Goal: Task Accomplishment & Management: Manage account settings

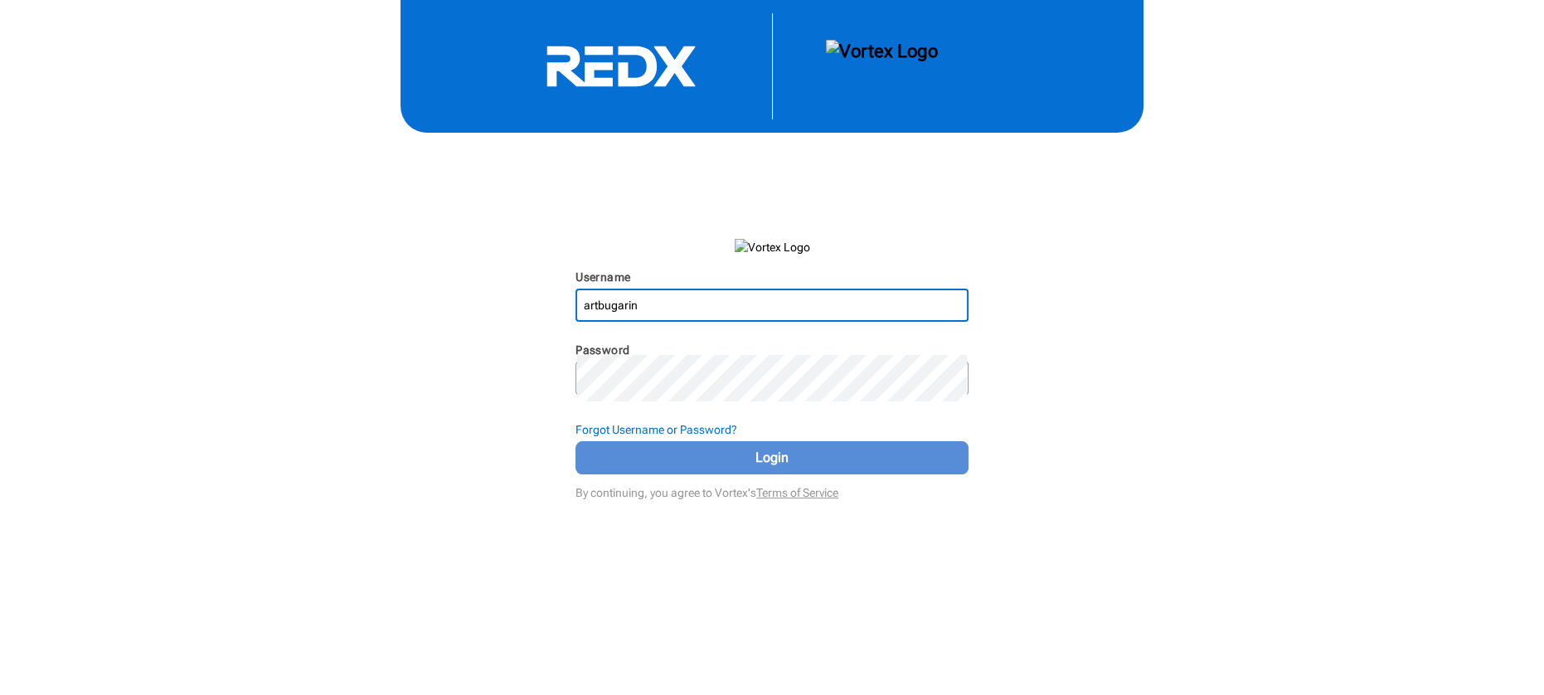
click at [757, 468] on span "Login" at bounding box center [772, 458] width 352 height 20
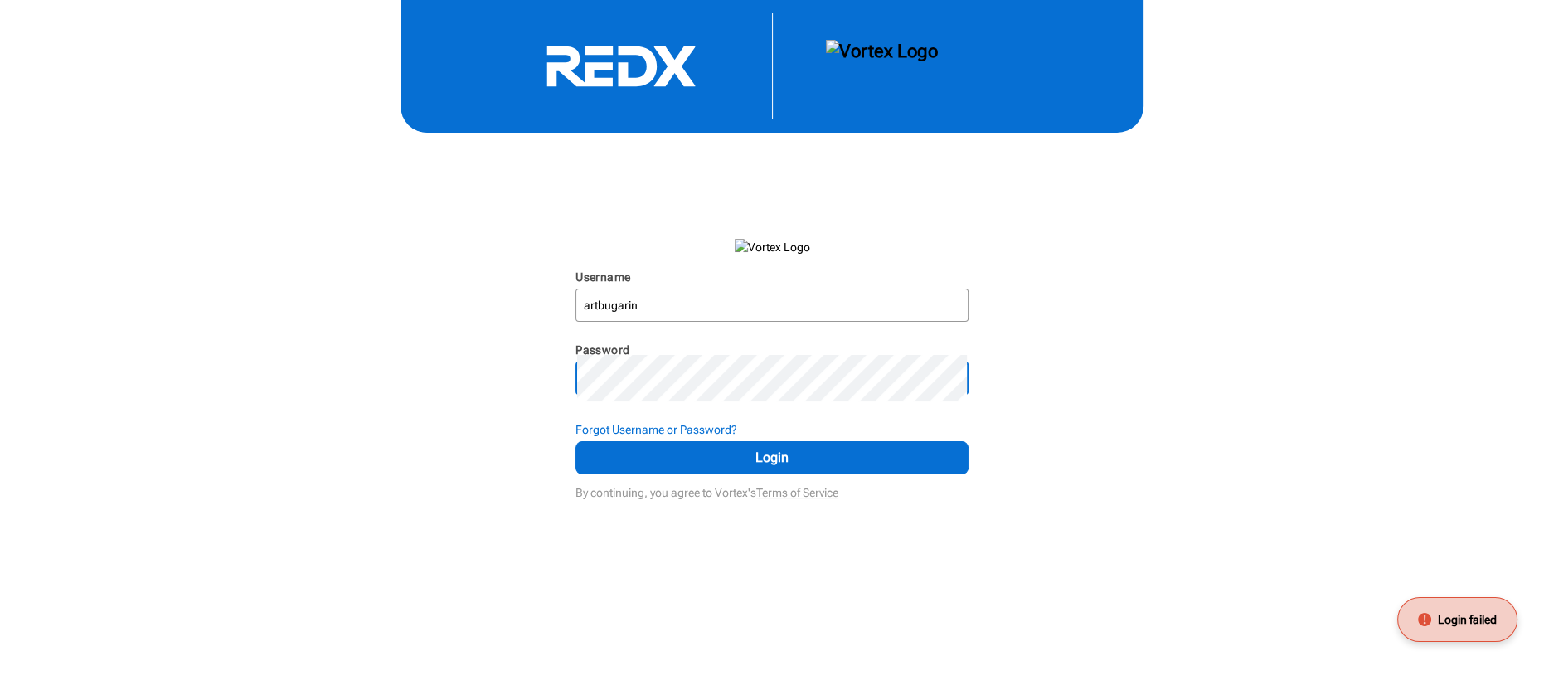
click at [453, 483] on div "Username artbugarin N/A Password N/A Forgot Username or Password? Login By cont…" at bounding box center [772, 252] width 1544 height 504
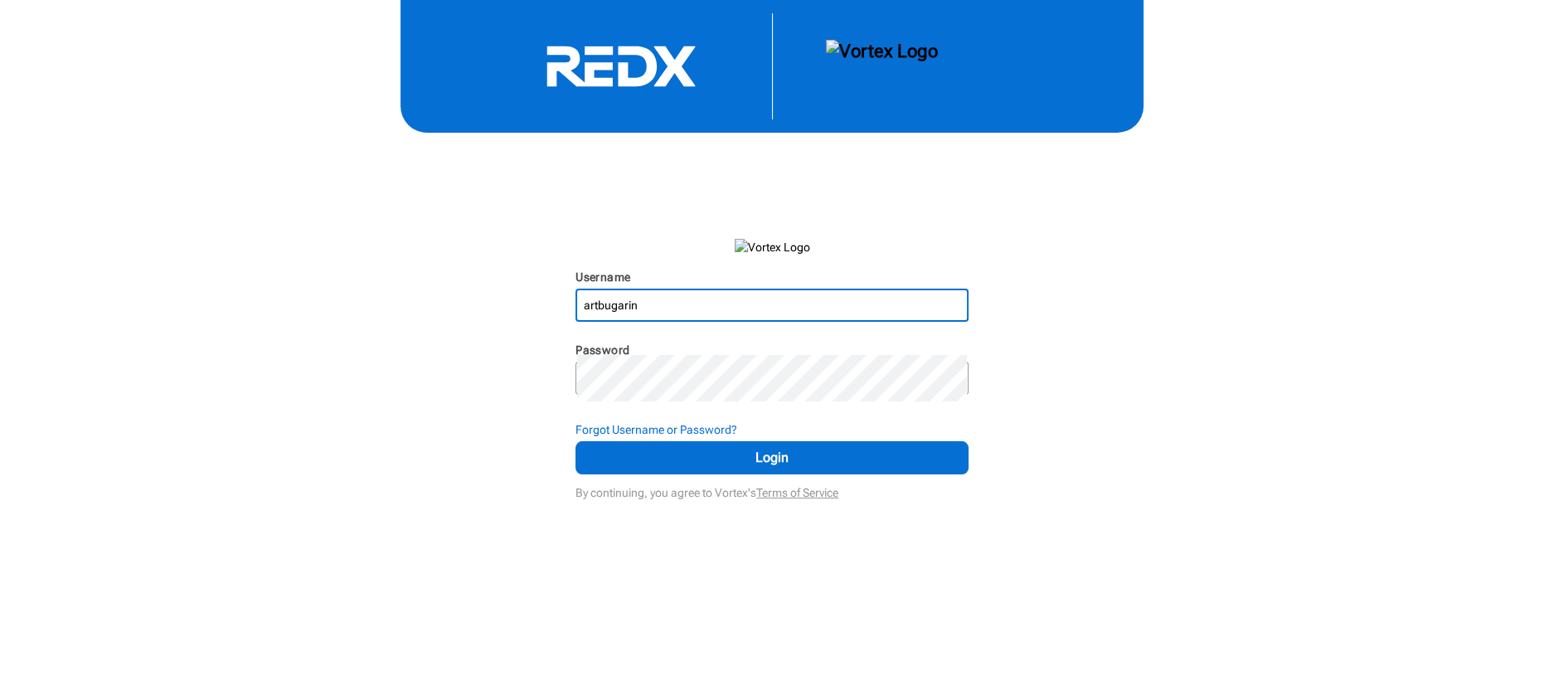
click at [667, 320] on input "artbugarin" at bounding box center [772, 305] width 390 height 30
click at [1227, 488] on div "Username [PERSON_NAME] N/A Password N/A Forgot Username or Password? Login By c…" at bounding box center [772, 252] width 1544 height 504
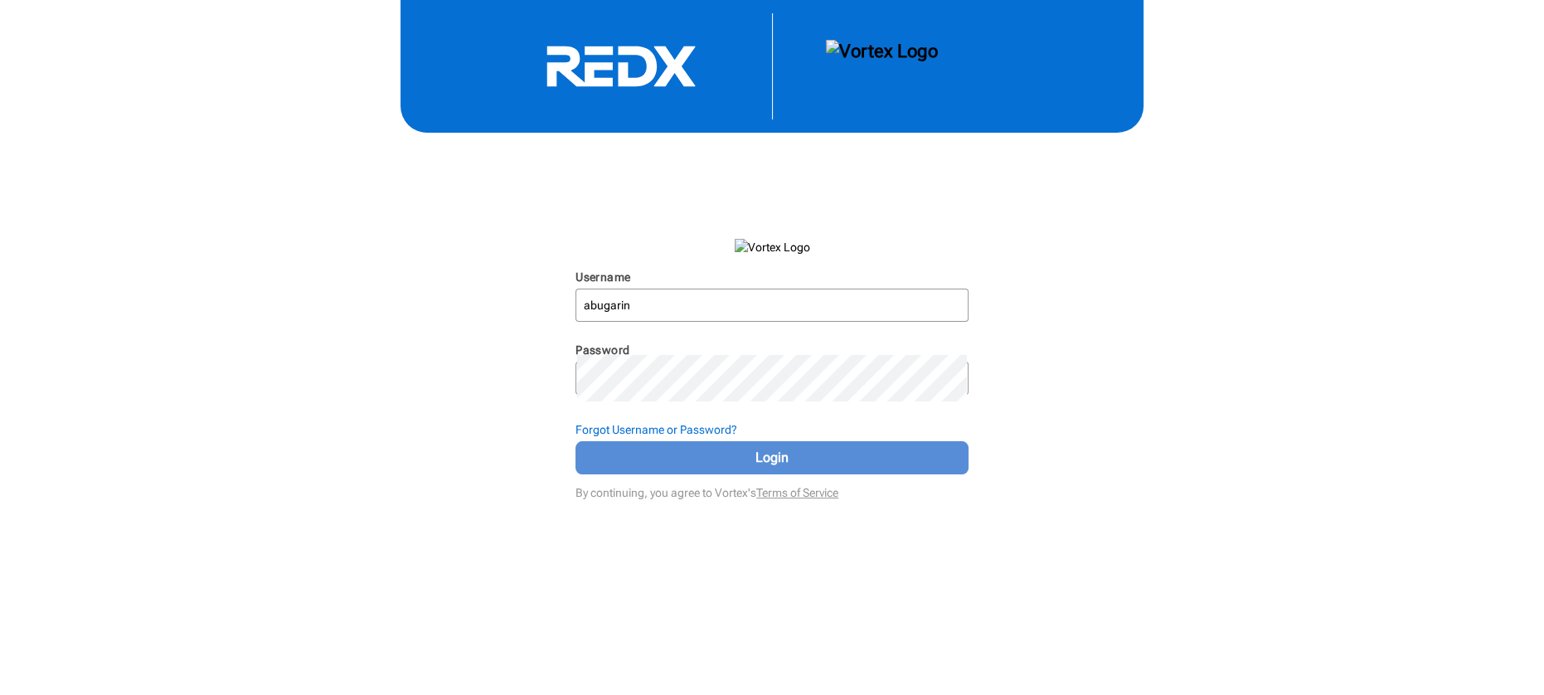
click at [798, 468] on span "Login" at bounding box center [772, 458] width 352 height 20
click at [653, 468] on span "Login" at bounding box center [772, 458] width 352 height 20
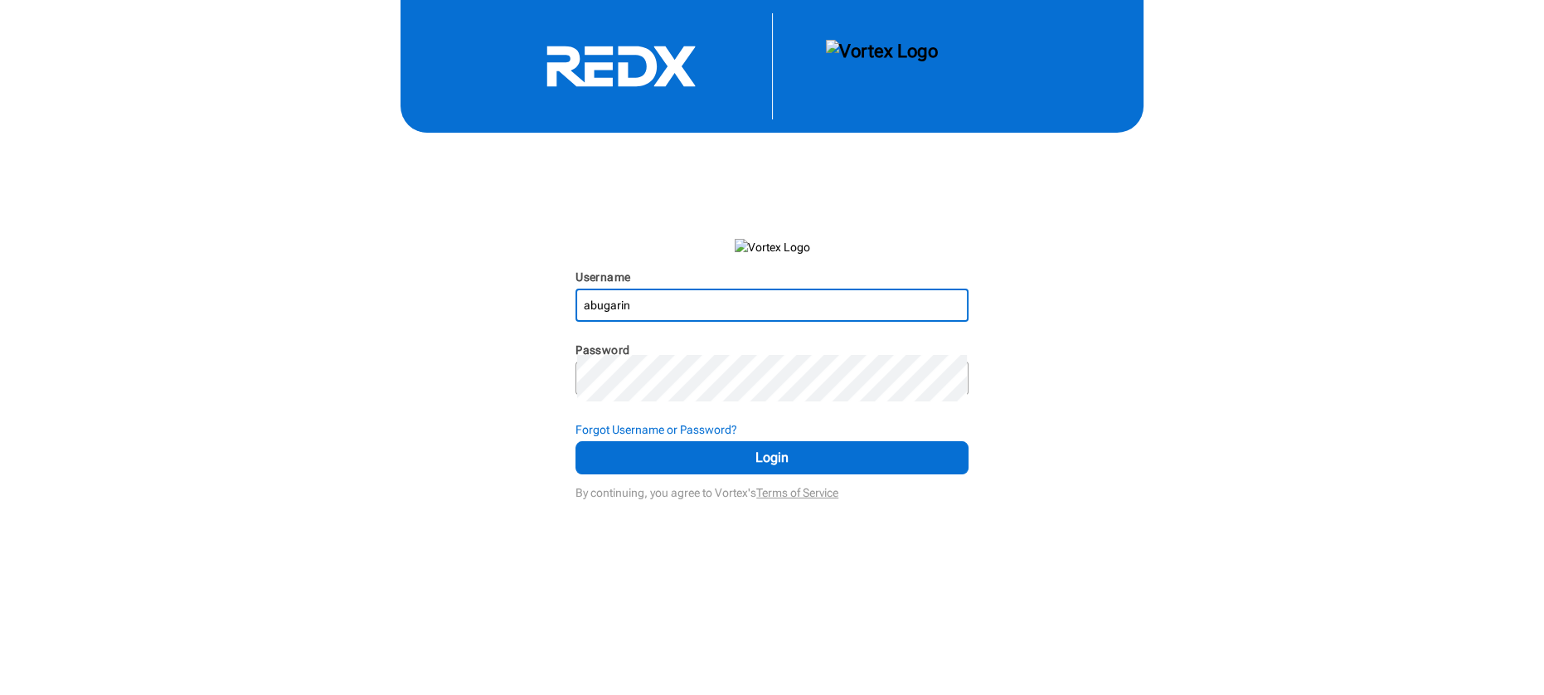
click at [598, 320] on input "abugarin" at bounding box center [772, 305] width 390 height 30
click at [456, 455] on div "Username artbugarin N/A Password N/A Forgot Username or Password? Login By cont…" at bounding box center [772, 252] width 1544 height 504
click at [457, 480] on div "Username artbugarin N/A Password N/A Forgot Username or Password? Login By cont…" at bounding box center [772, 252] width 1544 height 504
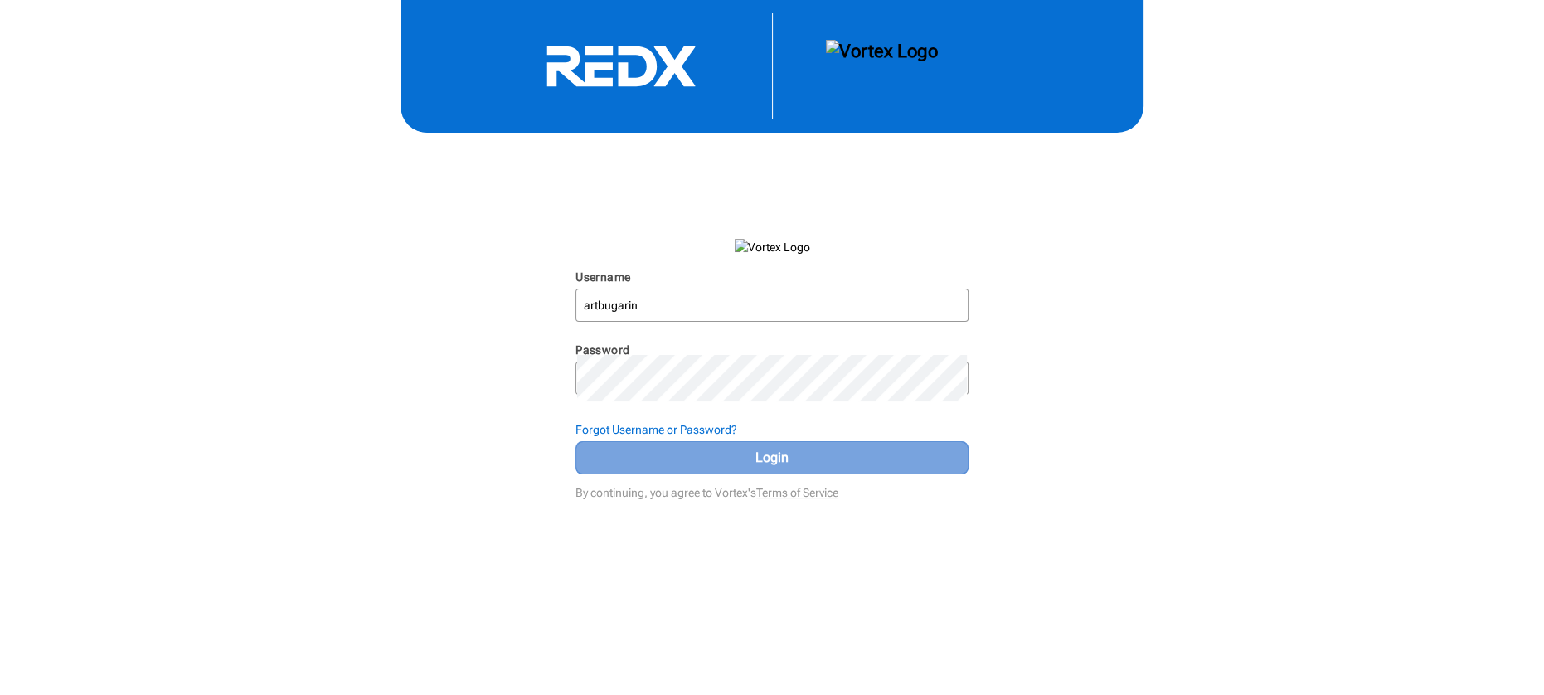
click at [877, 468] on span "Login" at bounding box center [772, 458] width 352 height 20
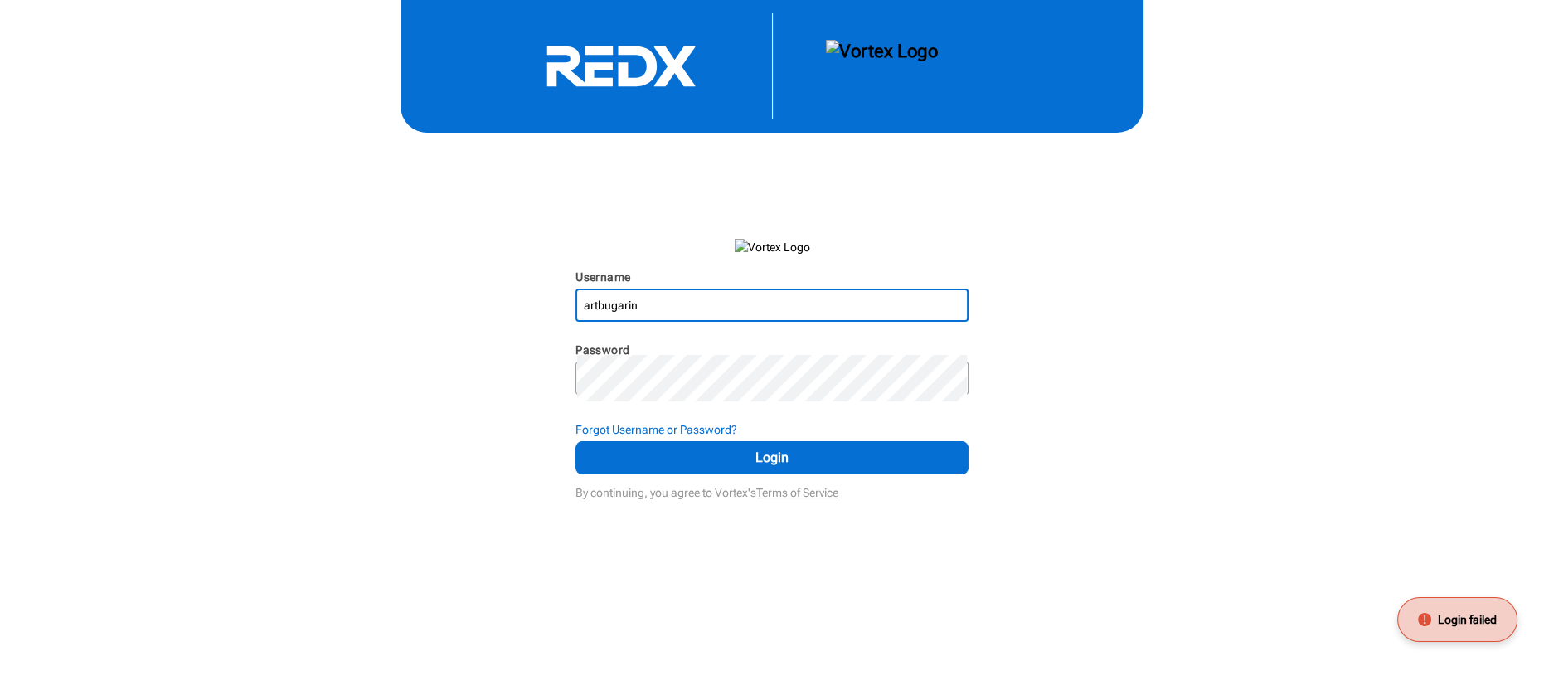
drag, startPoint x: 726, startPoint y: 406, endPoint x: 408, endPoint y: 379, distance: 318.8
click at [409, 379] on div "Username artbugarin N/A Password N/A Forgot Username or Password? Login By cont…" at bounding box center [772, 252] width 1544 height 504
type input "abugarin"
click at [1271, 504] on div "Username [PERSON_NAME] N/A Password N/A Forgot Username or Password? Login By c…" at bounding box center [772, 252] width 1544 height 504
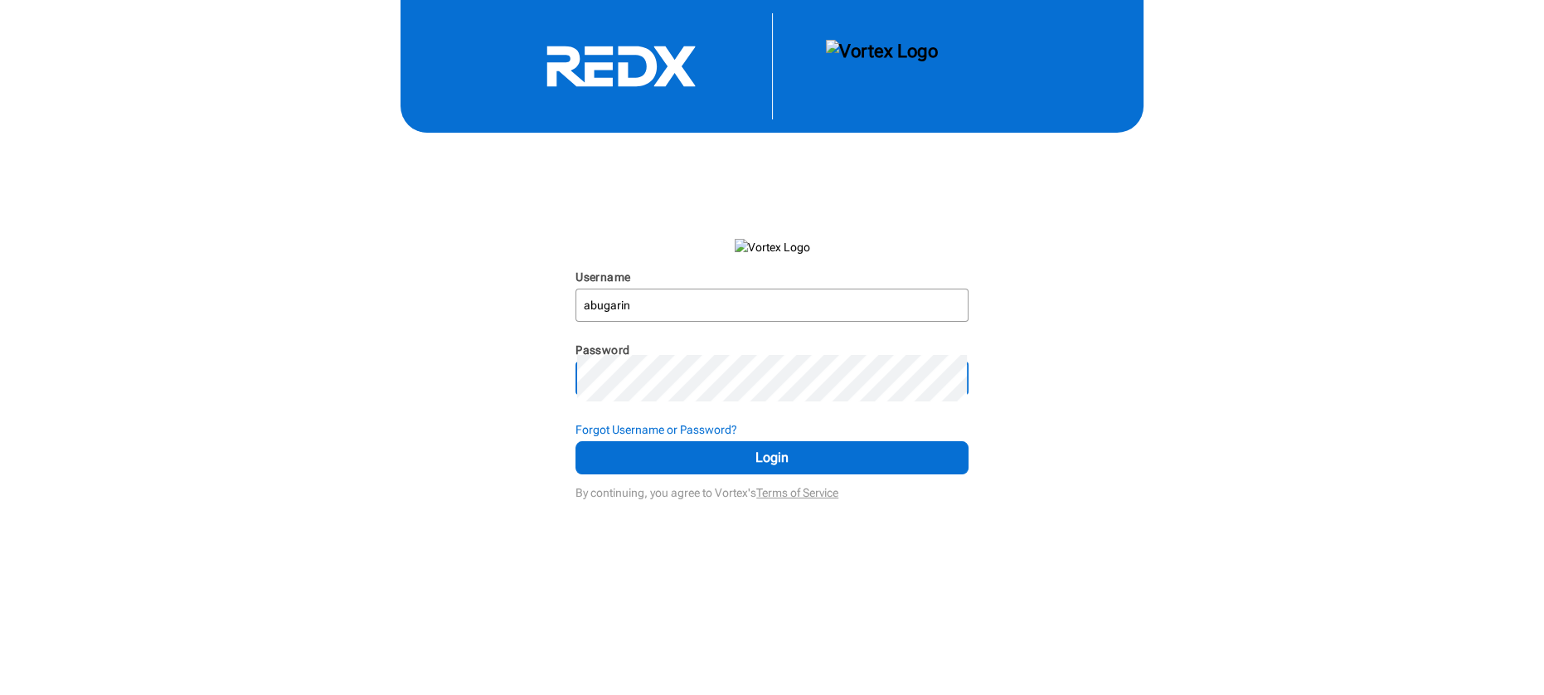
click at [293, 460] on div "Username [PERSON_NAME] N/A Password N/A Forgot Username or Password? Login By c…" at bounding box center [772, 252] width 1544 height 504
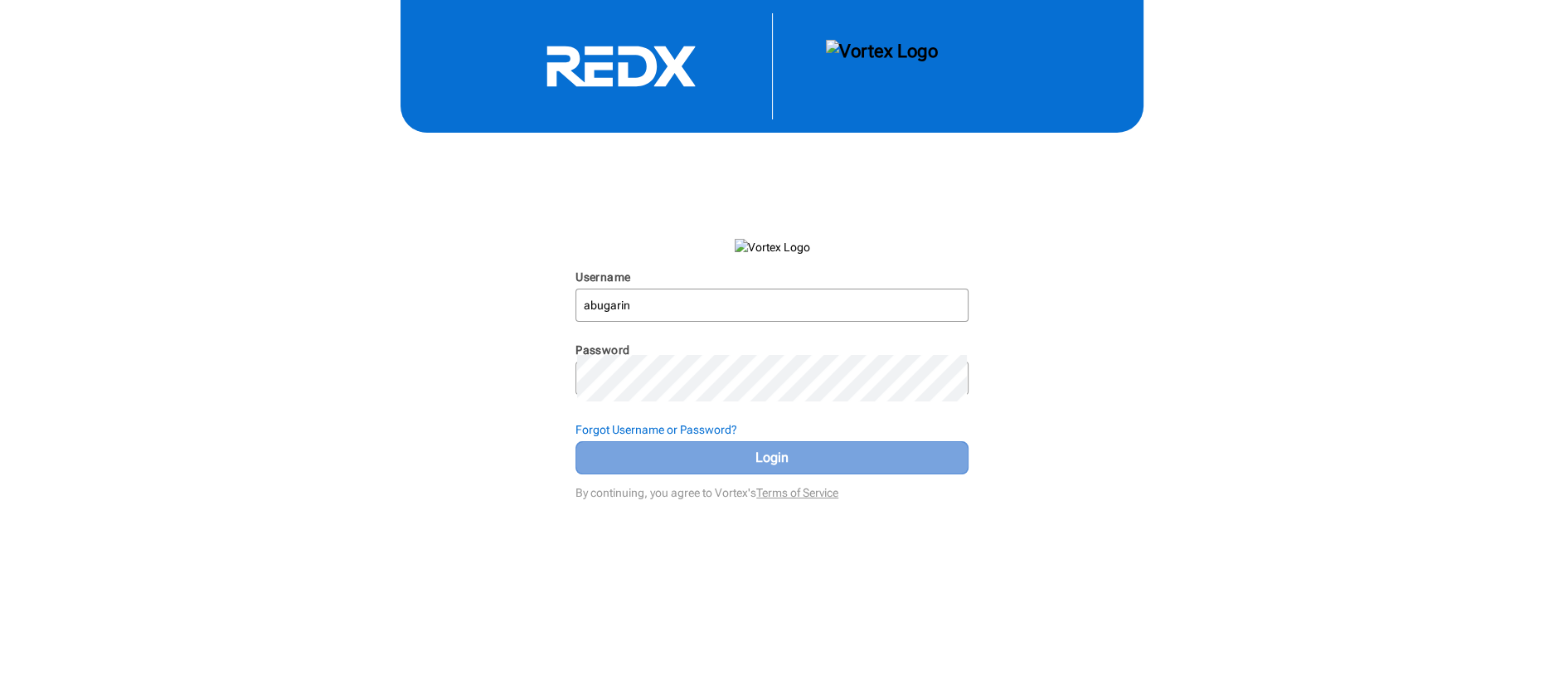
click at [633, 468] on span "Login" at bounding box center [772, 458] width 352 height 20
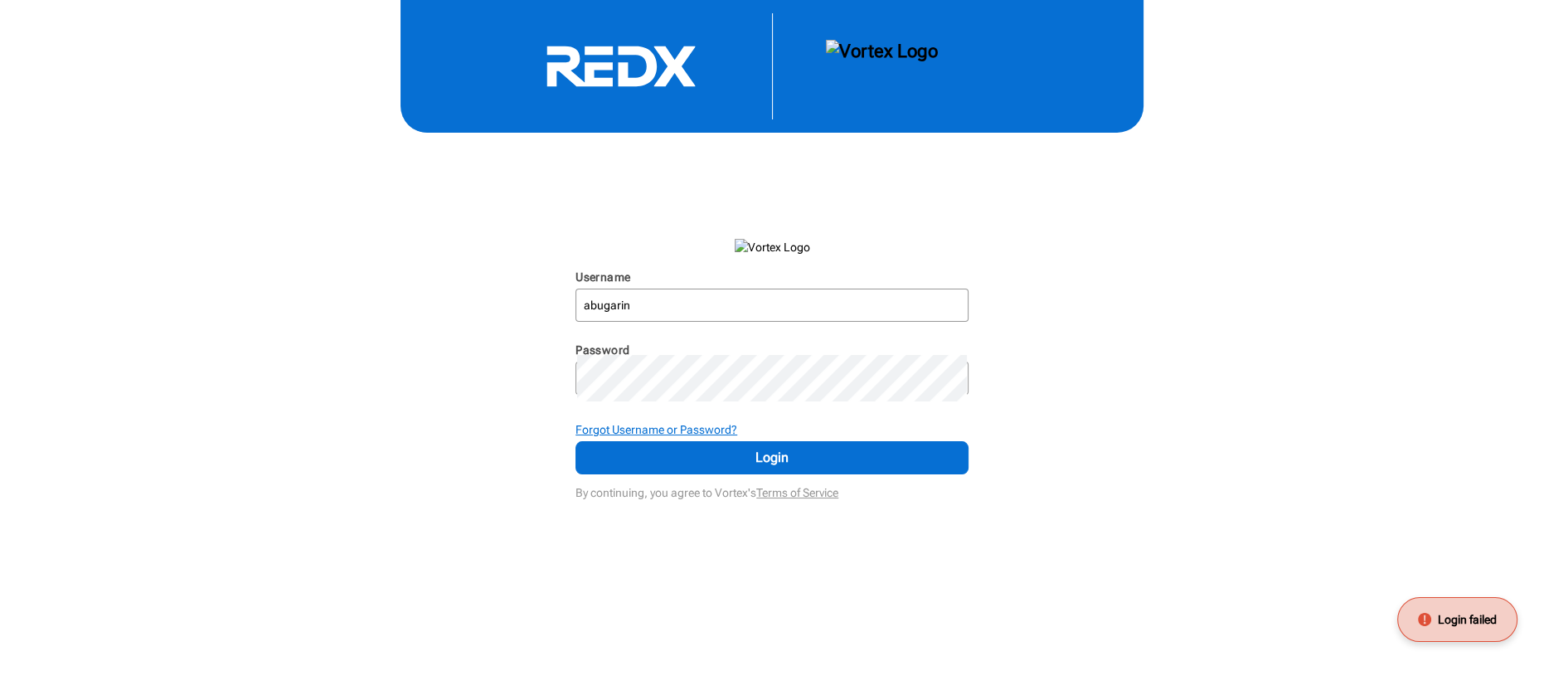
click at [737, 436] on strong "Forgot Username or Password?" at bounding box center [656, 429] width 162 height 13
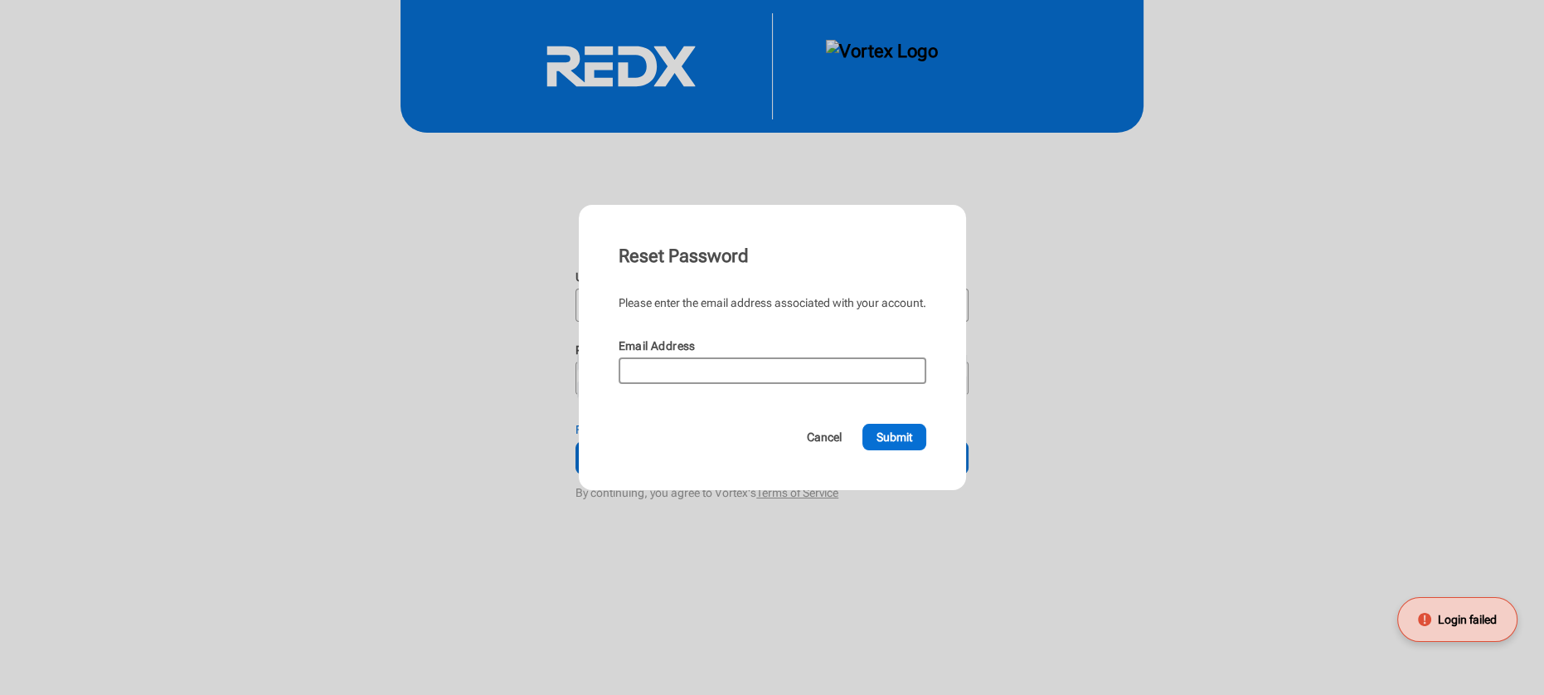
click at [628, 382] on input "Email Address" at bounding box center [772, 370] width 304 height 23
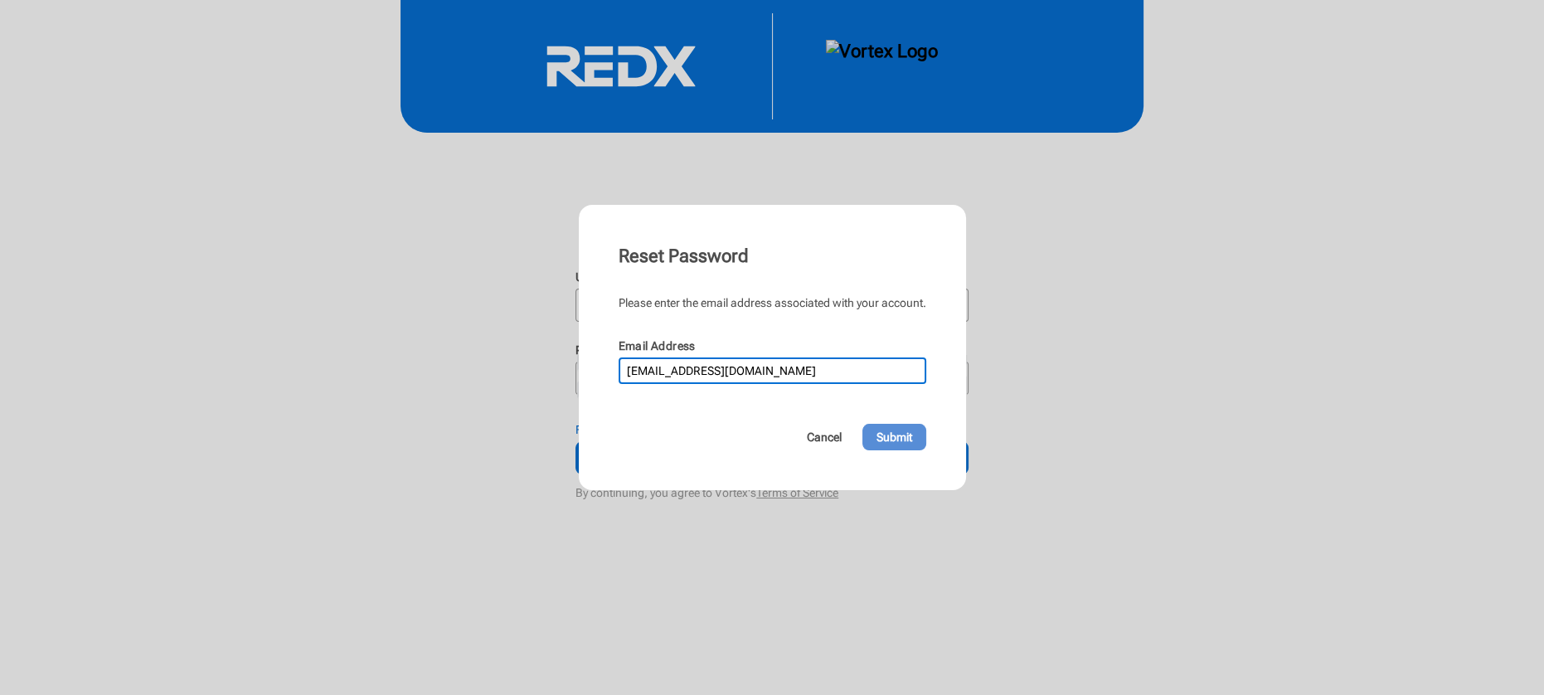
type input "art@bugarinhometeam.com"
click at [912, 445] on span "Submit" at bounding box center [894, 437] width 36 height 17
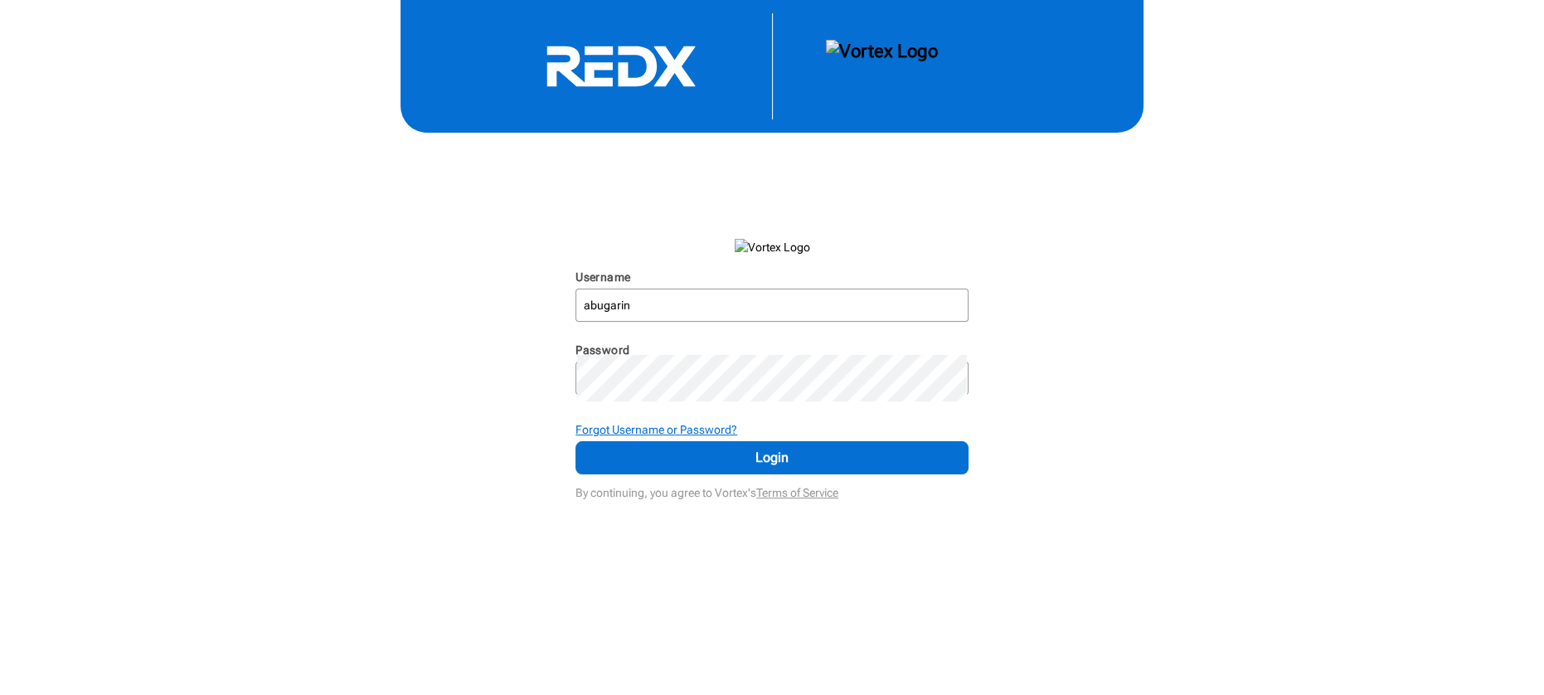
click at [737, 436] on strong "Forgot Username or Password?" at bounding box center [656, 429] width 162 height 13
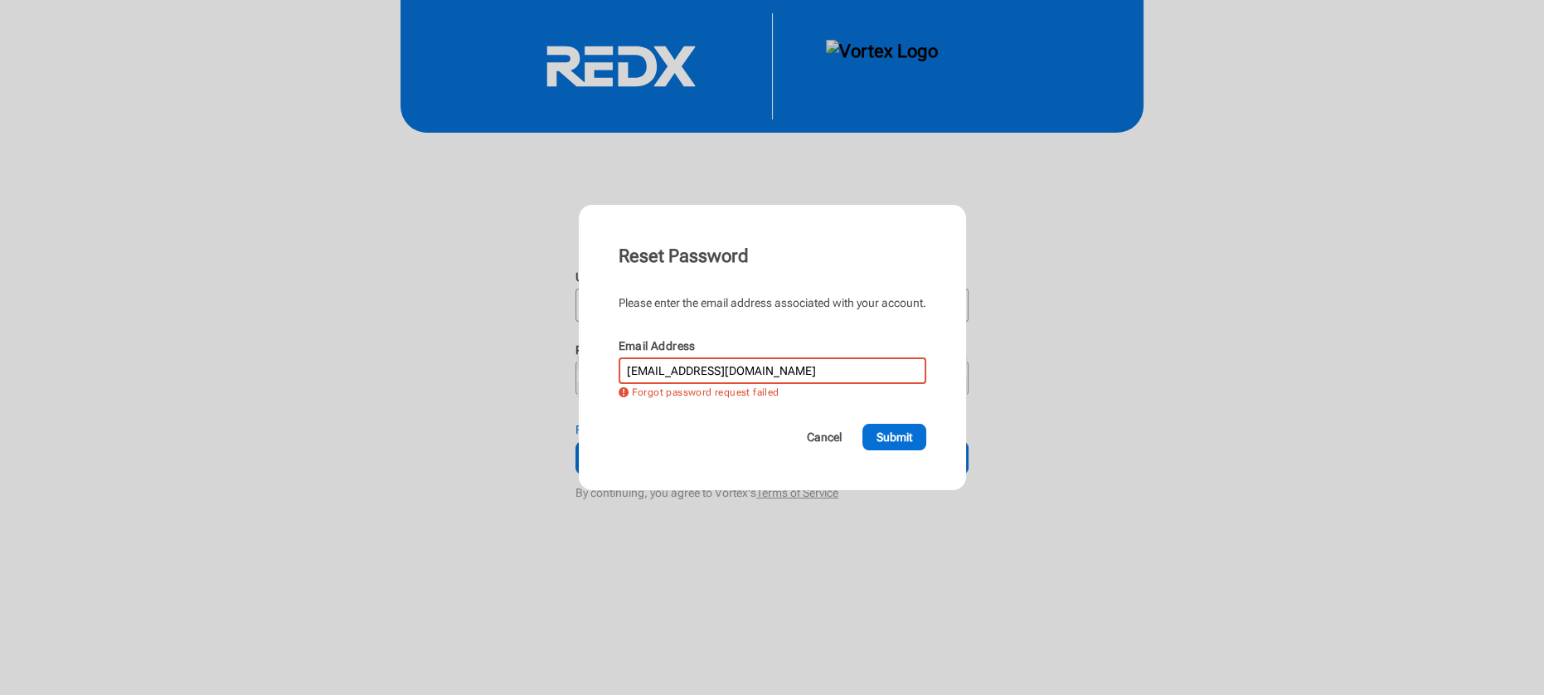
drag, startPoint x: 781, startPoint y: 387, endPoint x: 398, endPoint y: 368, distance: 383.6
click at [398, 368] on div "Reset Password Please enter the email address associated with your account. Ema…" at bounding box center [772, 347] width 1544 height 695
type input "art@modbyarturo.com"
click at [912, 445] on span "Submit" at bounding box center [894, 437] width 36 height 17
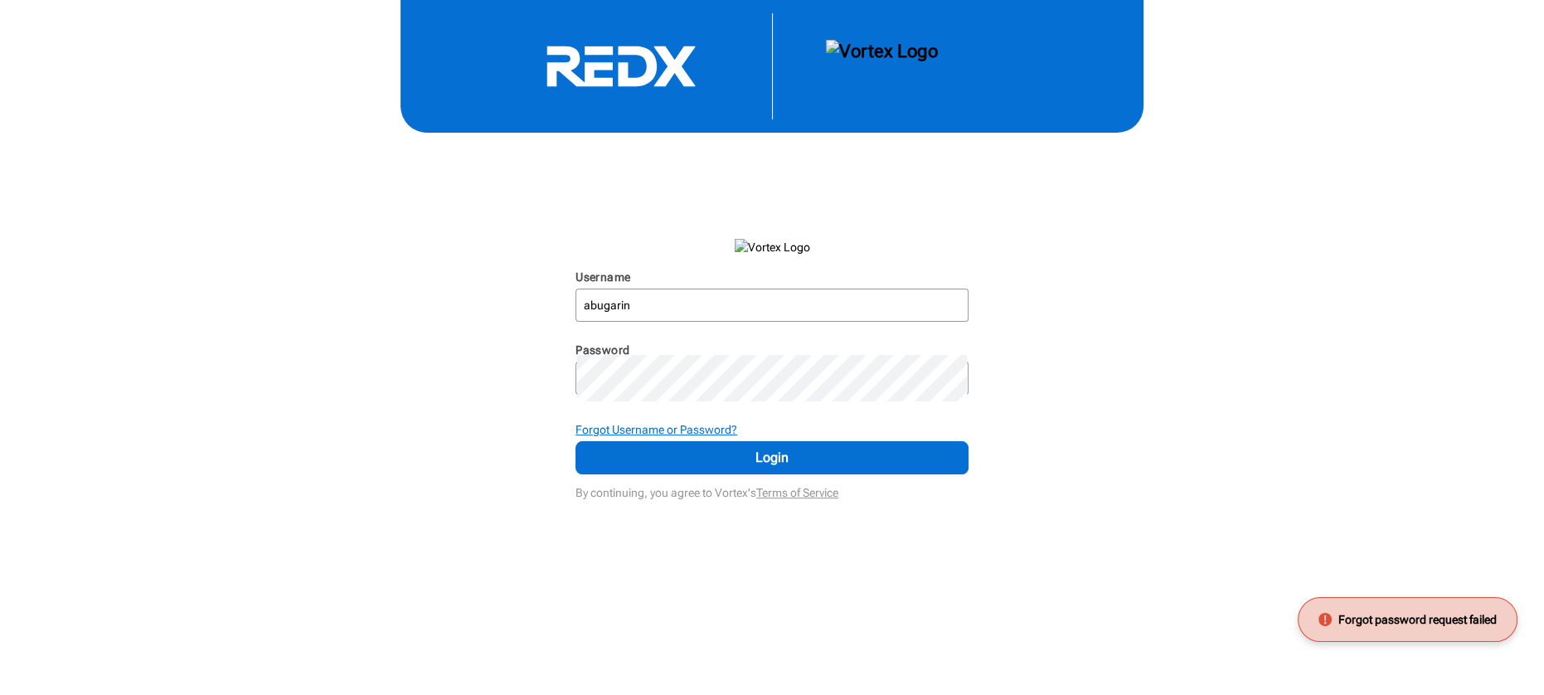
click at [660, 436] on strong "Forgot Username or Password?" at bounding box center [656, 429] width 162 height 13
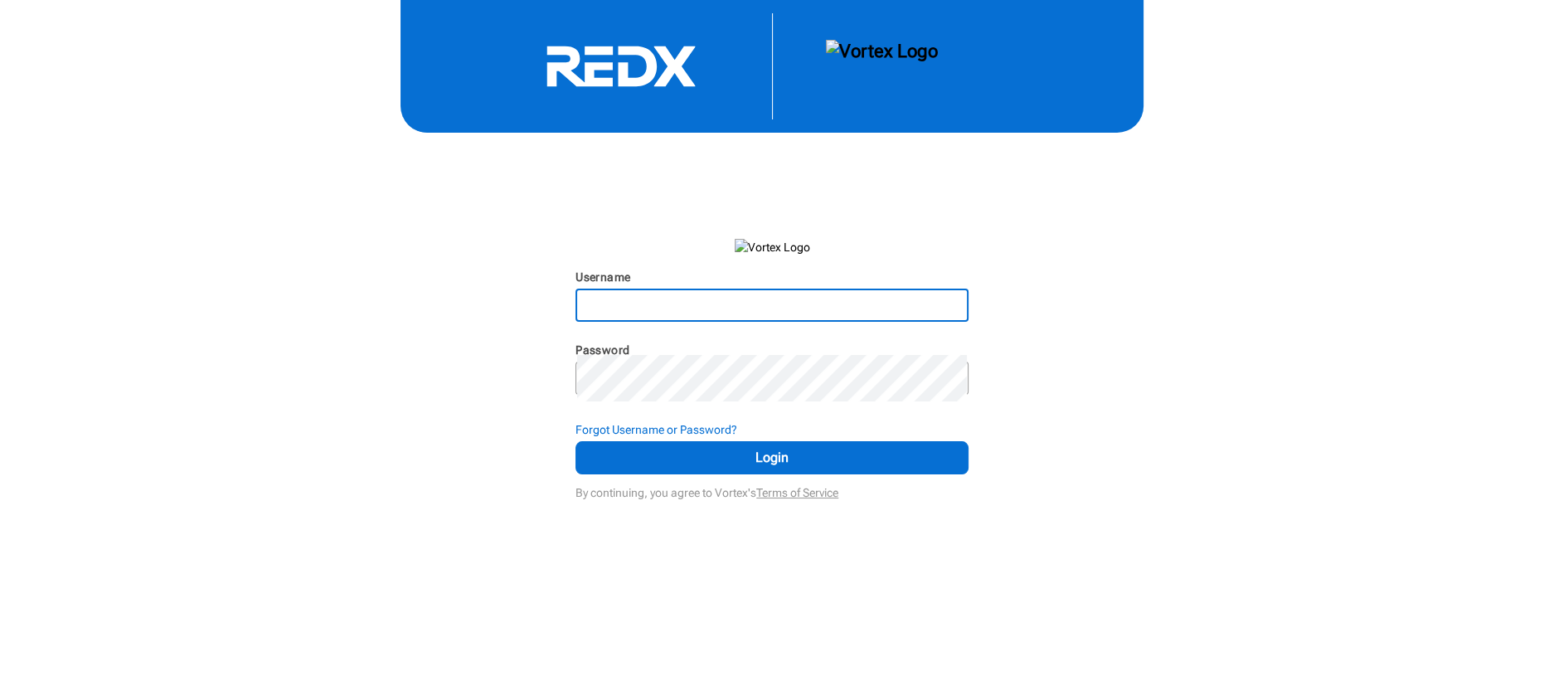
click at [686, 320] on input "Username" at bounding box center [772, 305] width 390 height 30
type input "abugarin"
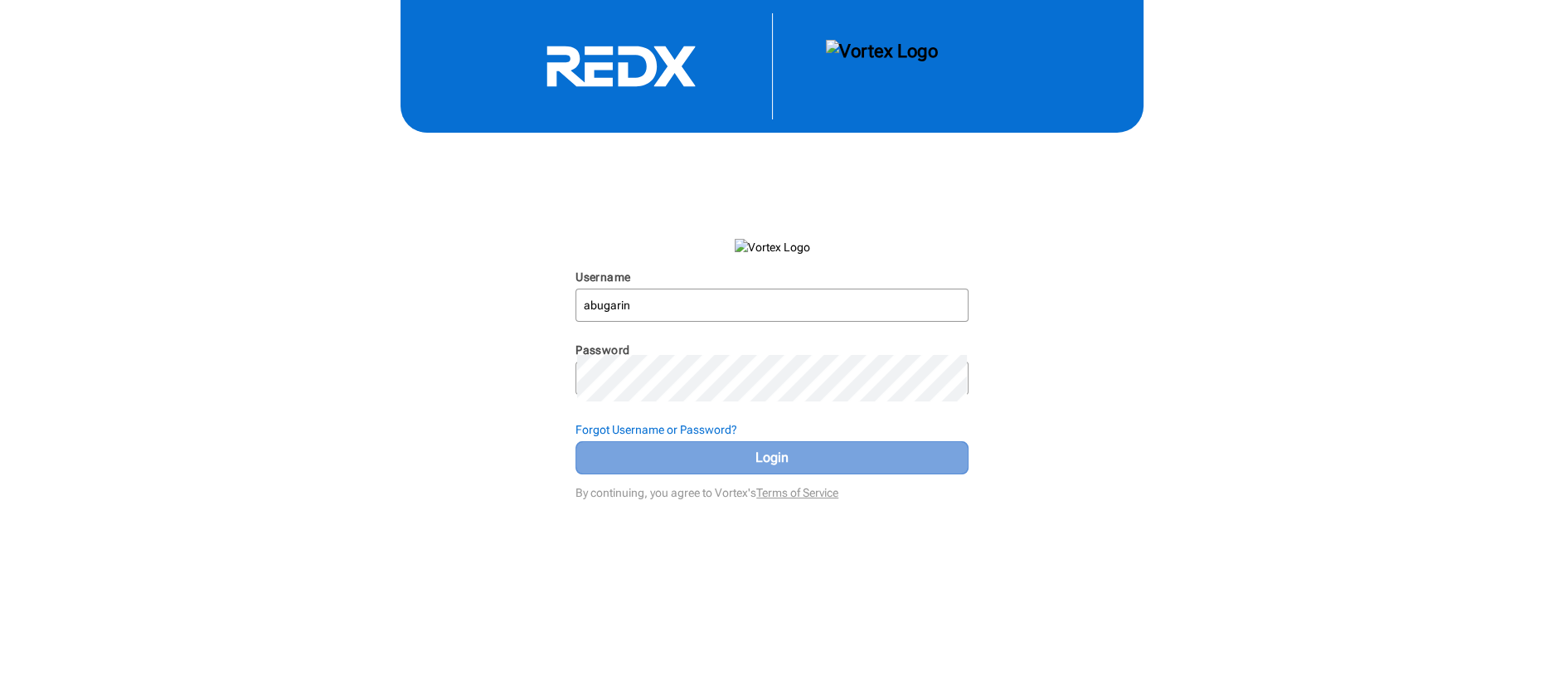
click at [745, 468] on span "Login" at bounding box center [772, 458] width 352 height 20
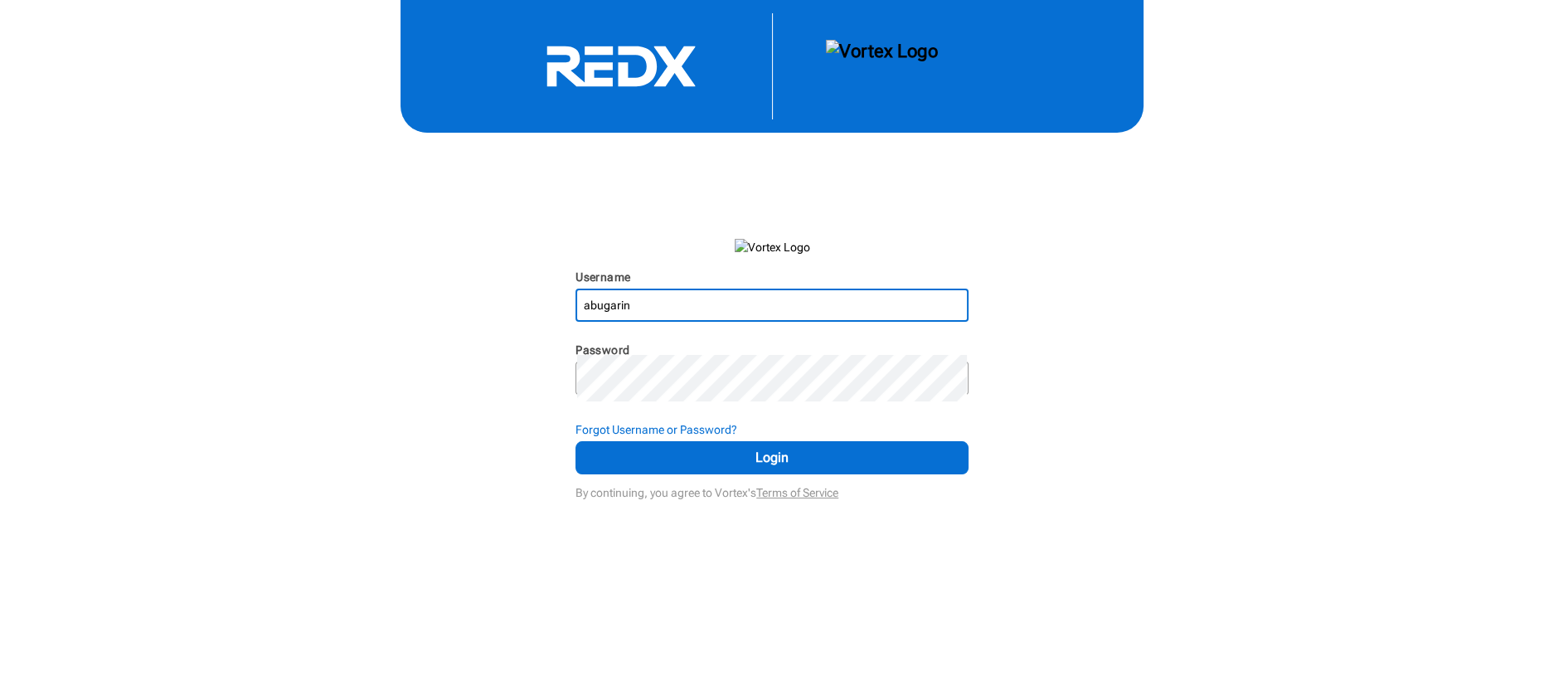
click at [725, 320] on input "abugarin" at bounding box center [772, 305] width 390 height 30
click at [1099, 504] on div "Username abugarin N/A Password N/A Forgot Username or Password? Login By contin…" at bounding box center [772, 252] width 1544 height 504
click at [667, 320] on input "abugarin" at bounding box center [772, 305] width 390 height 30
click at [1102, 472] on div "Username abugarin N/A Password N/A Forgot Username or Password? Login By contin…" at bounding box center [772, 252] width 1544 height 504
click at [720, 320] on input "abugarin" at bounding box center [772, 305] width 390 height 30
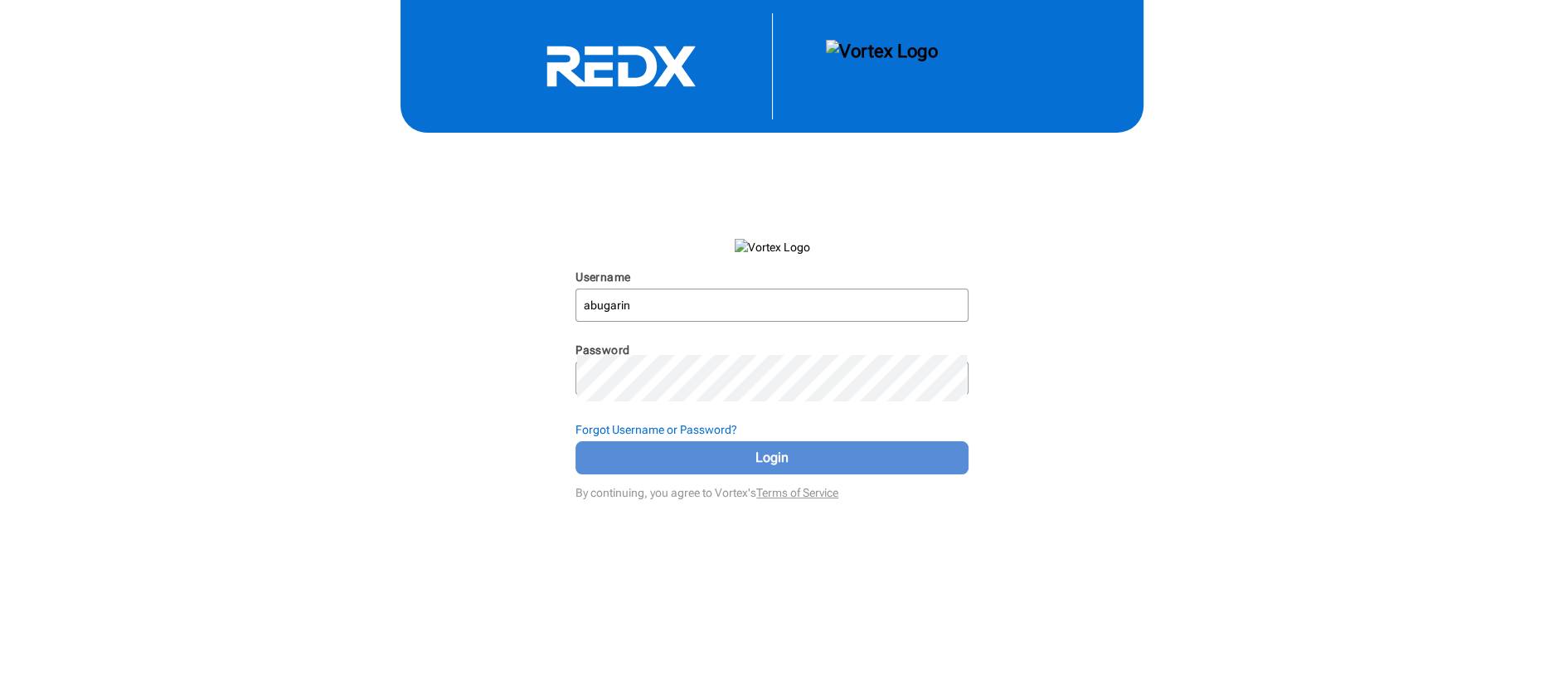
click at [771, 468] on span "Login" at bounding box center [772, 458] width 352 height 20
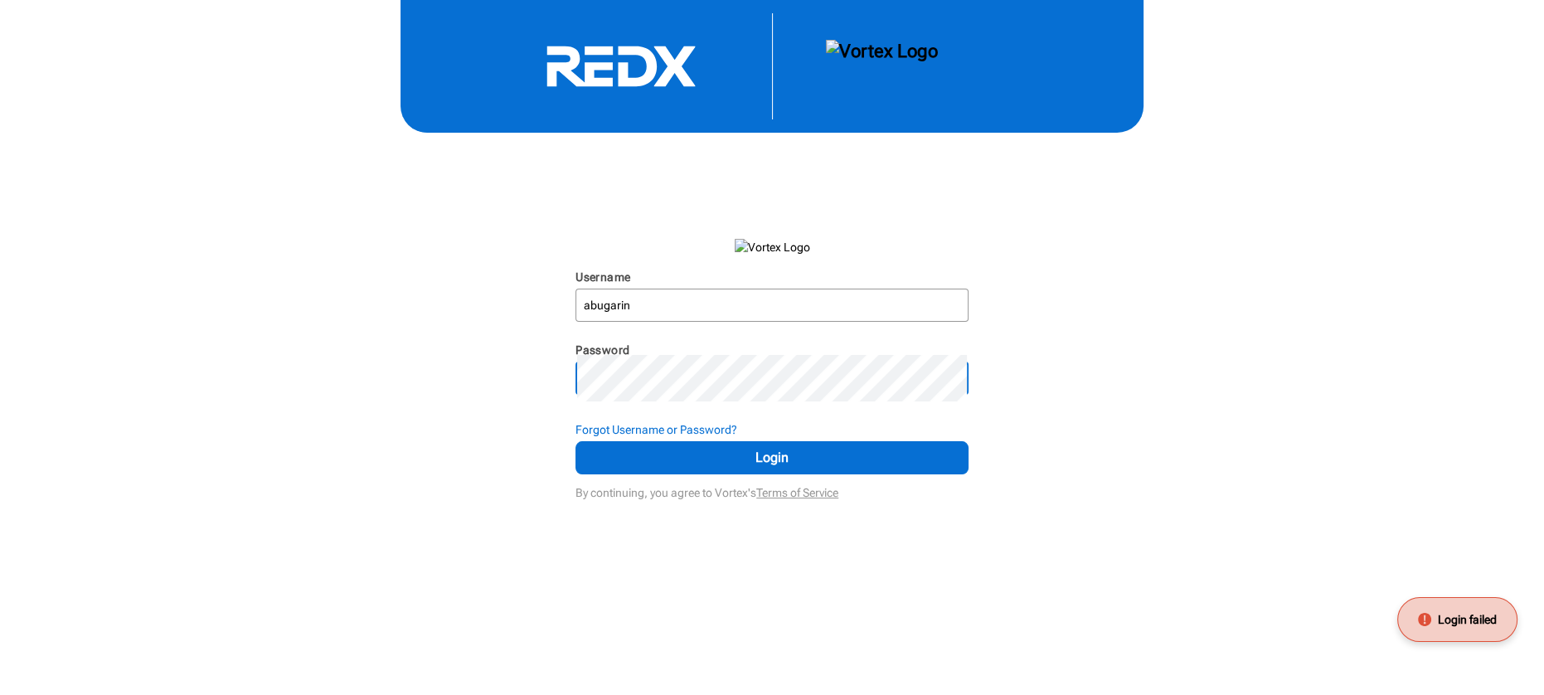
click at [364, 475] on div "Username abugarin N/A Password N/A Forgot Username or Password? Login By contin…" at bounding box center [772, 252] width 1544 height 504
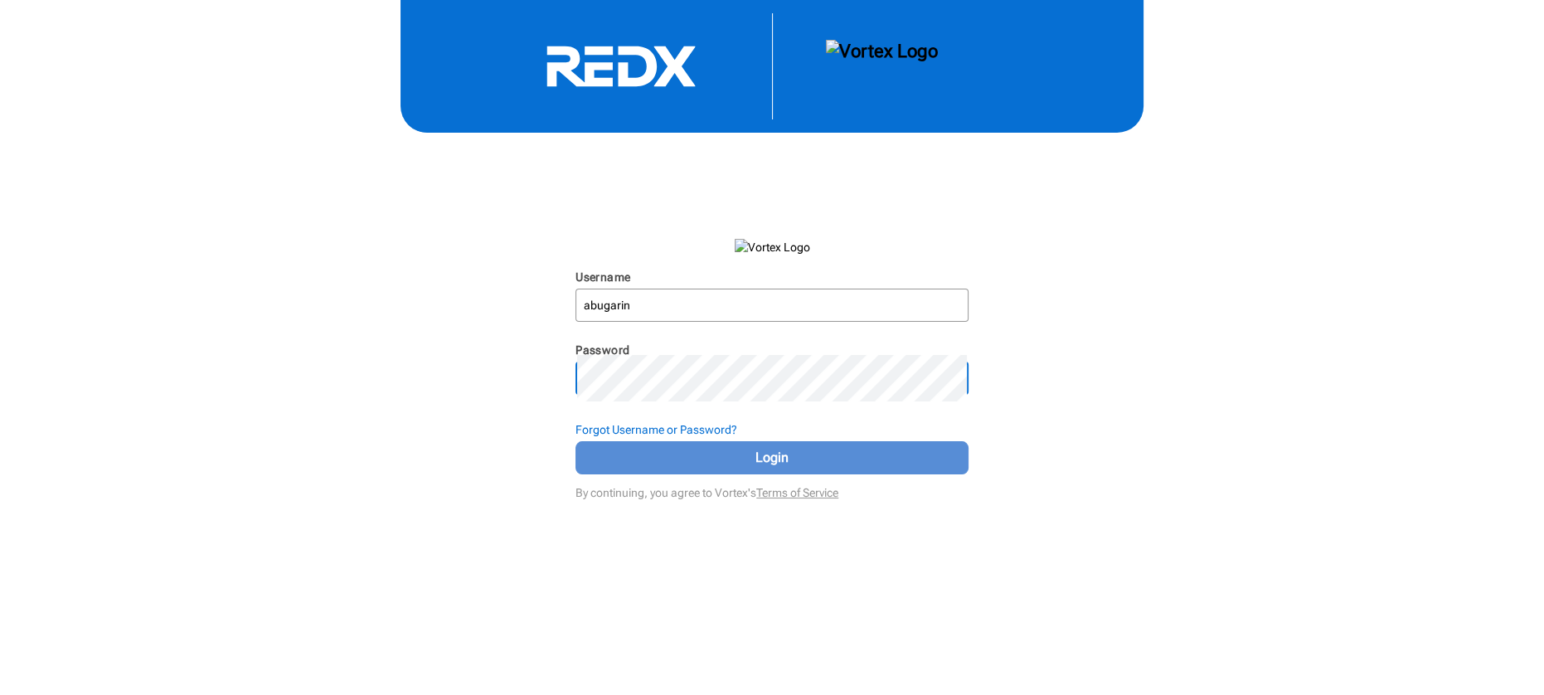
click at [653, 468] on span "Login" at bounding box center [772, 458] width 352 height 20
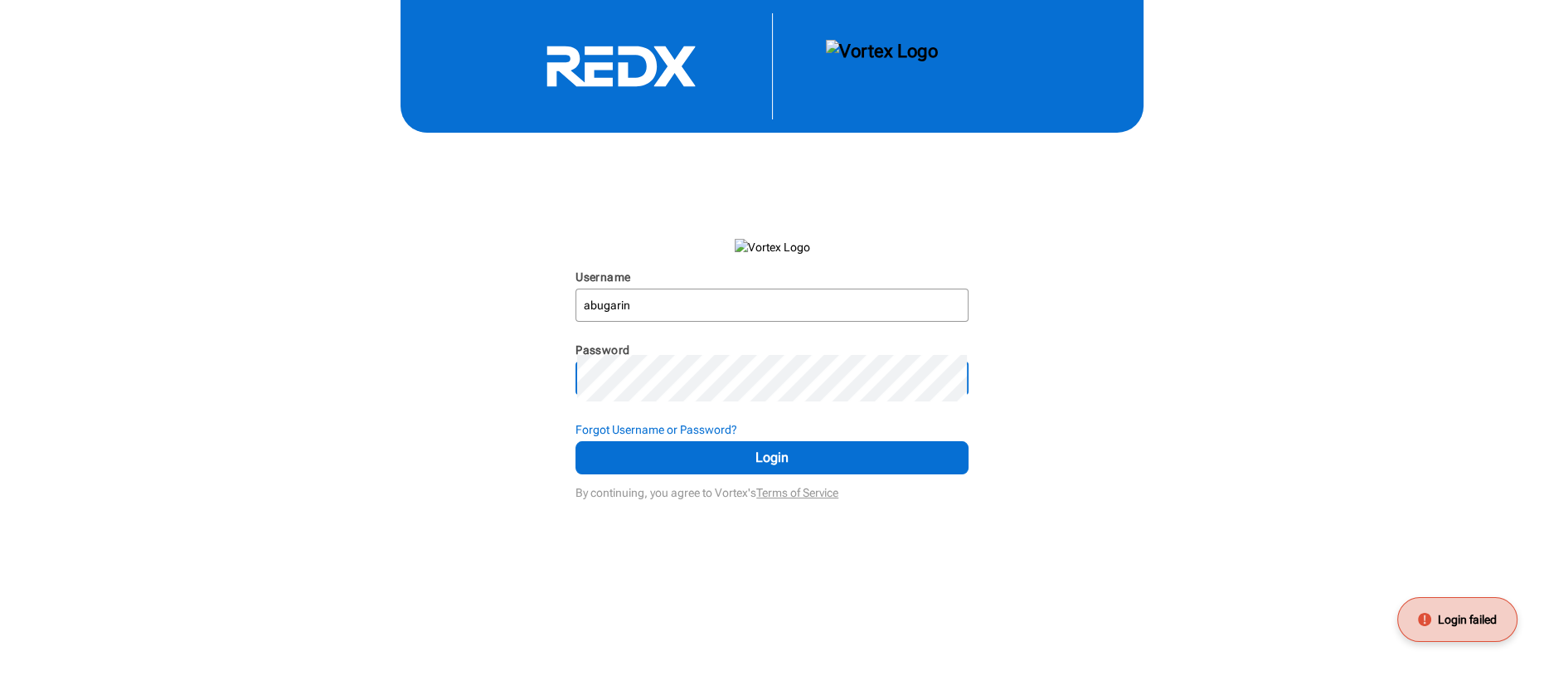
click at [379, 478] on div "Username abugarin N/A Password N/A Forgot Username or Password? Login By contin…" at bounding box center [772, 252] width 1544 height 504
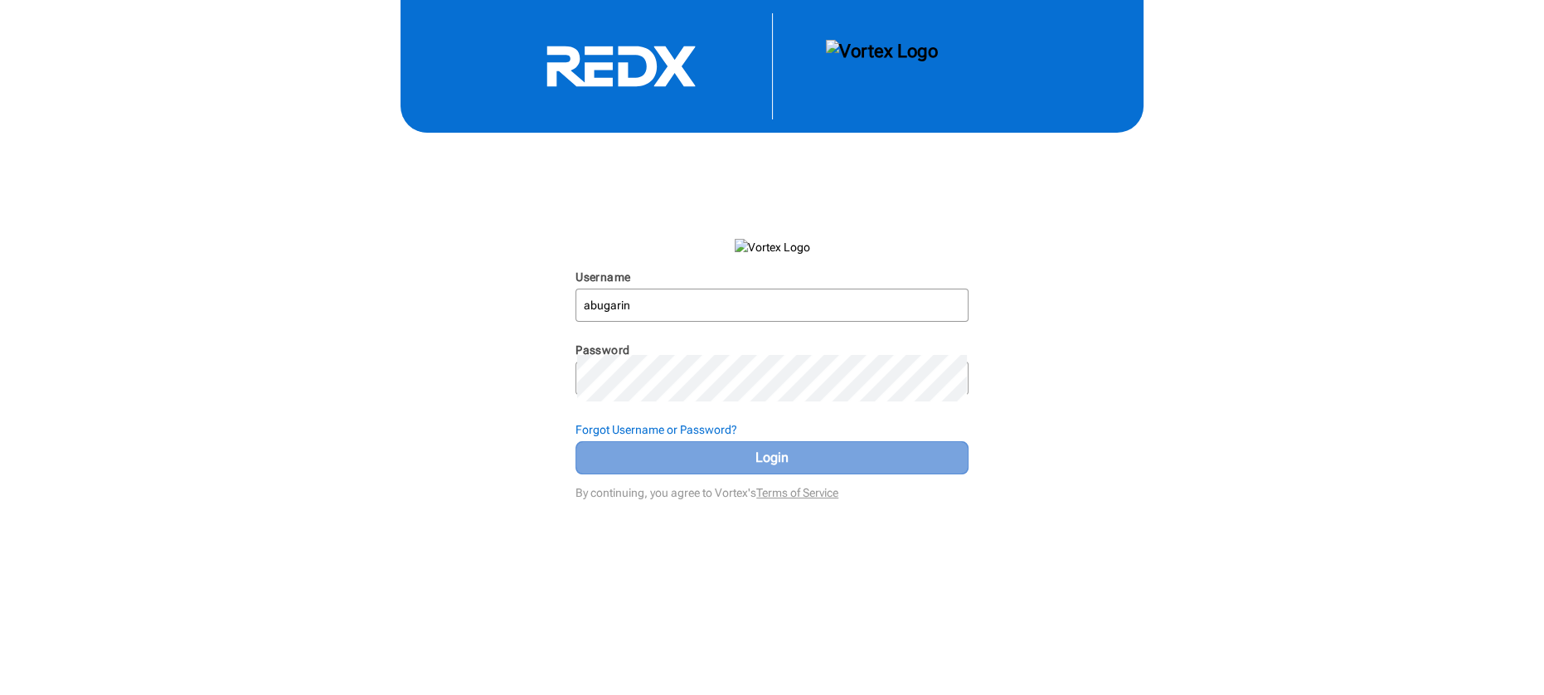
click at [627, 468] on span "Login" at bounding box center [772, 458] width 352 height 20
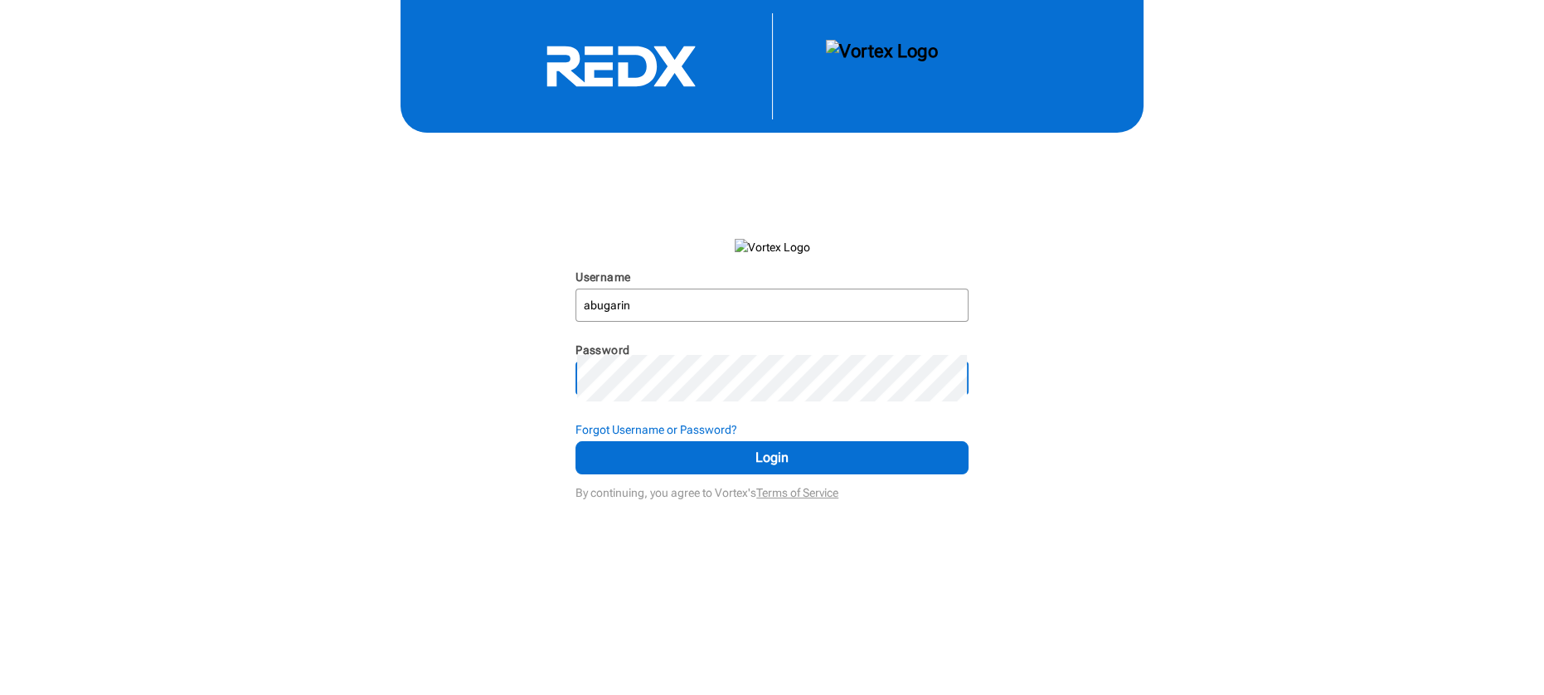
click at [472, 486] on div "Username abugarin N/A Password N/A Forgot Username or Password? Login By contin…" at bounding box center [772, 252] width 1544 height 504
click at [595, 320] on input "abugarin" at bounding box center [772, 305] width 390 height 30
type input "artbugarin"
click at [1176, 449] on div "Username artbugarin N/A Password N/A Forgot Username or Password? Login By cont…" at bounding box center [772, 252] width 1544 height 504
click at [289, 276] on div "Username artbugarin N/A Password N/A Forgot Username or Password? Login By cont…" at bounding box center [772, 252] width 1544 height 504
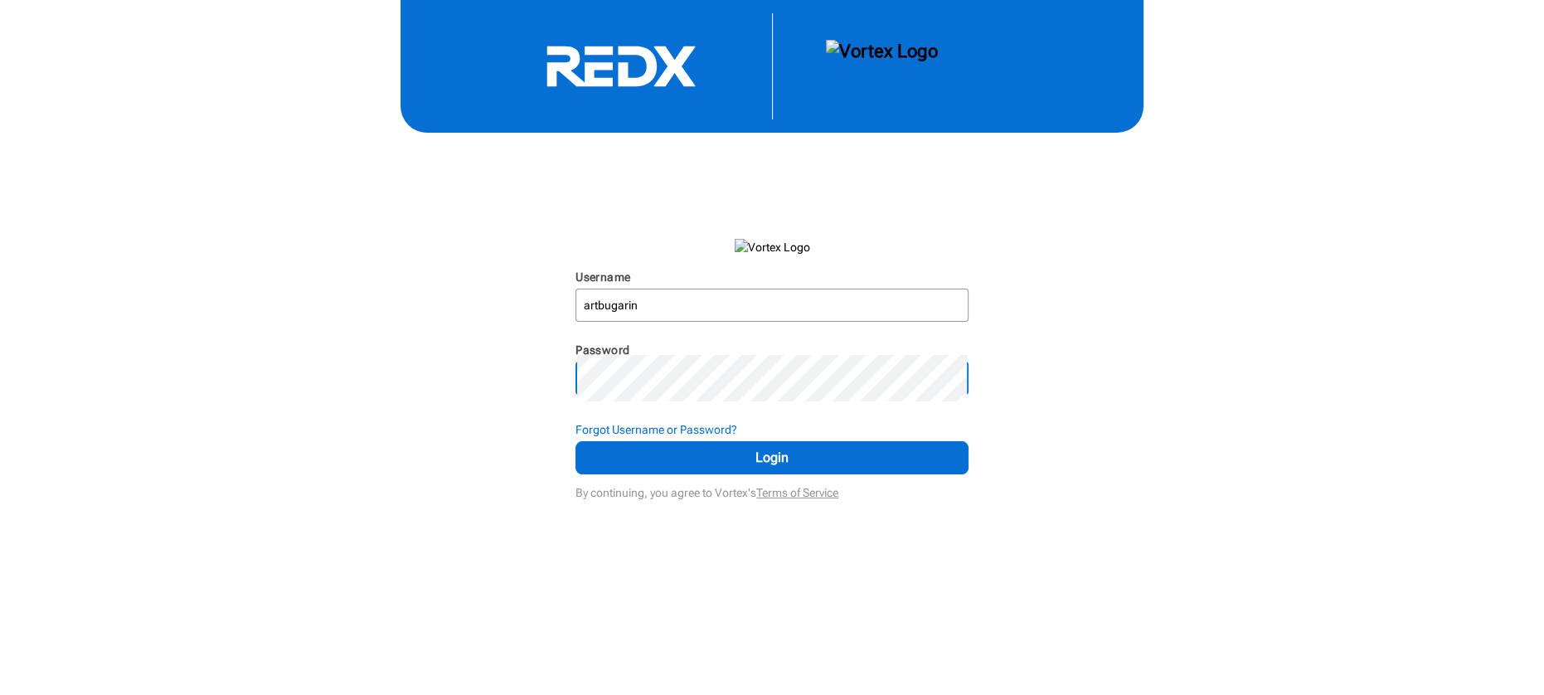
click at [454, 481] on div "Username artbugarin N/A Password N/A Forgot Username or Password? Login By cont…" at bounding box center [772, 252] width 1544 height 504
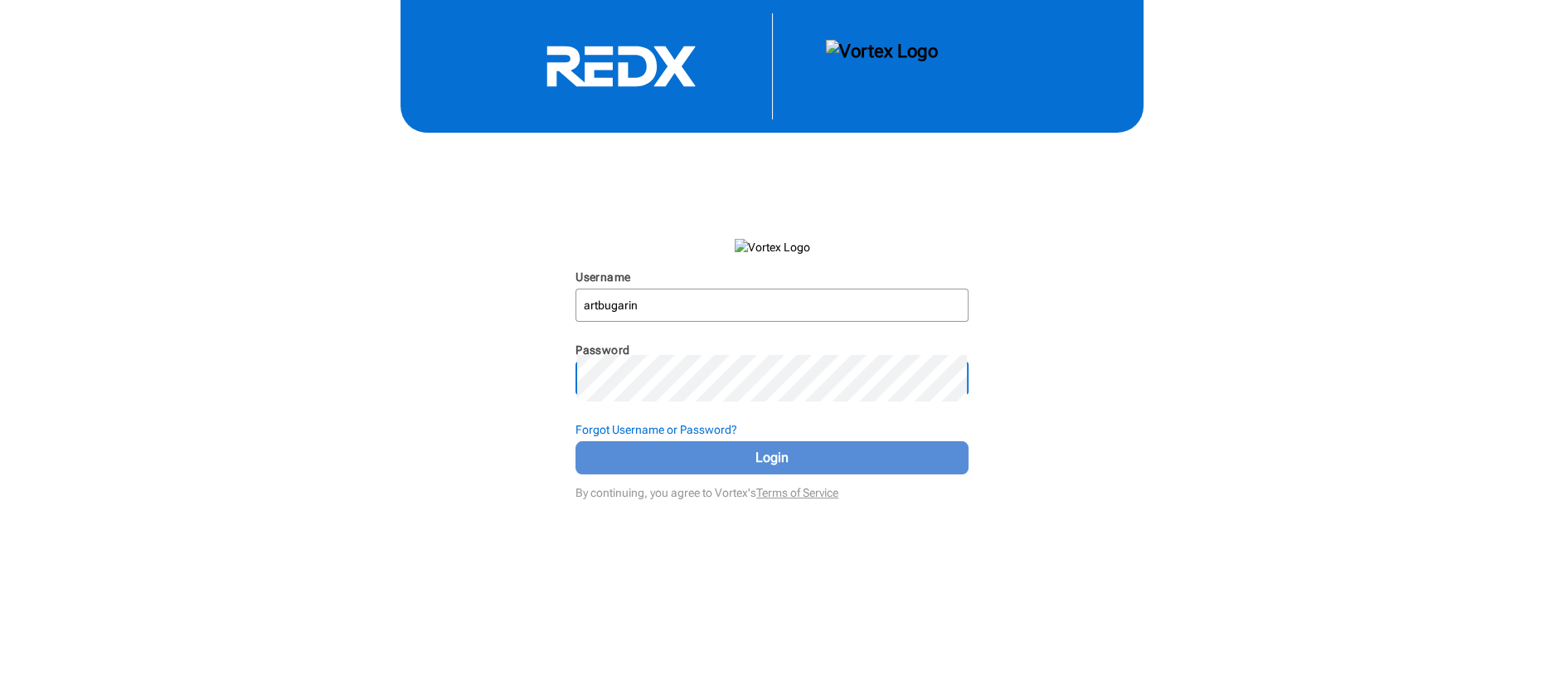
click at [632, 468] on span "Login" at bounding box center [772, 458] width 352 height 20
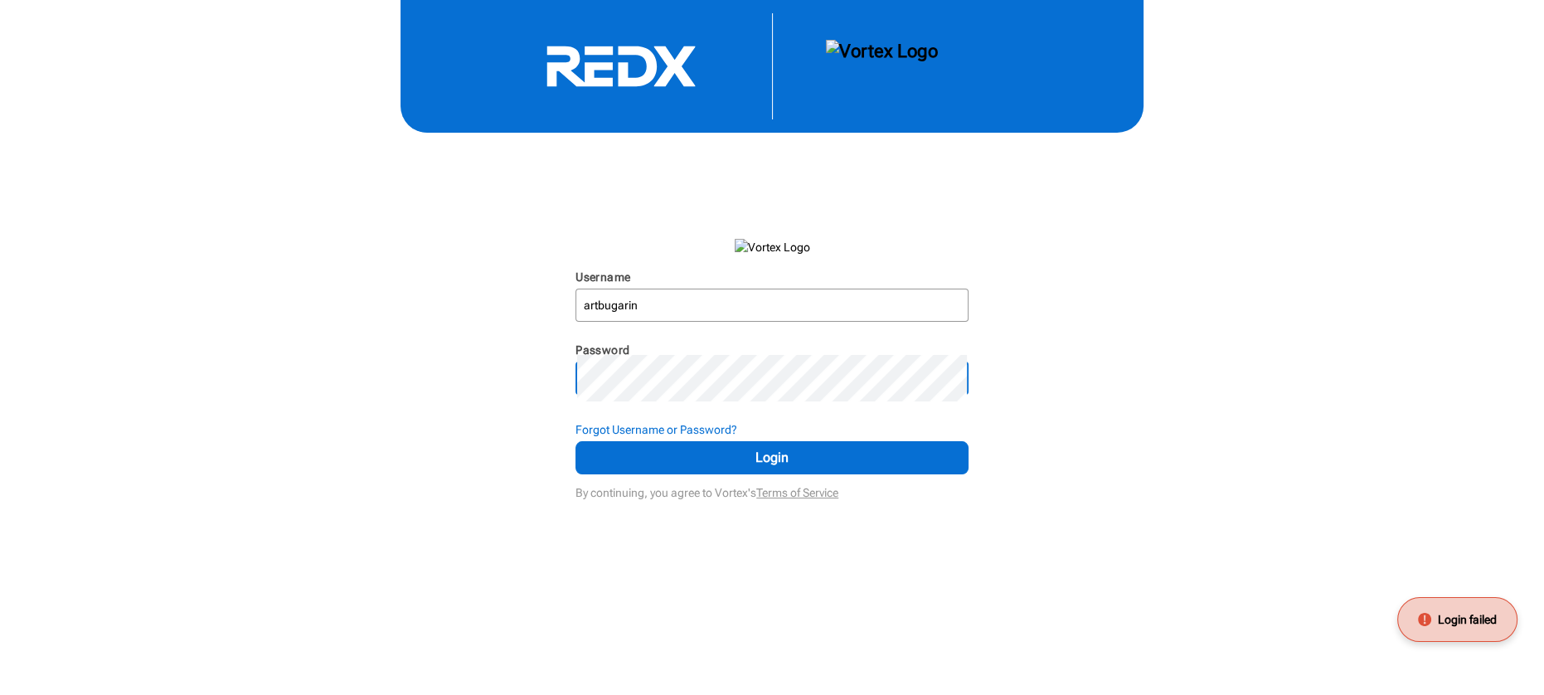
click at [482, 488] on div "Username artbugarin N/A Password N/A Forgot Username or Password? Login By cont…" at bounding box center [772, 252] width 1544 height 504
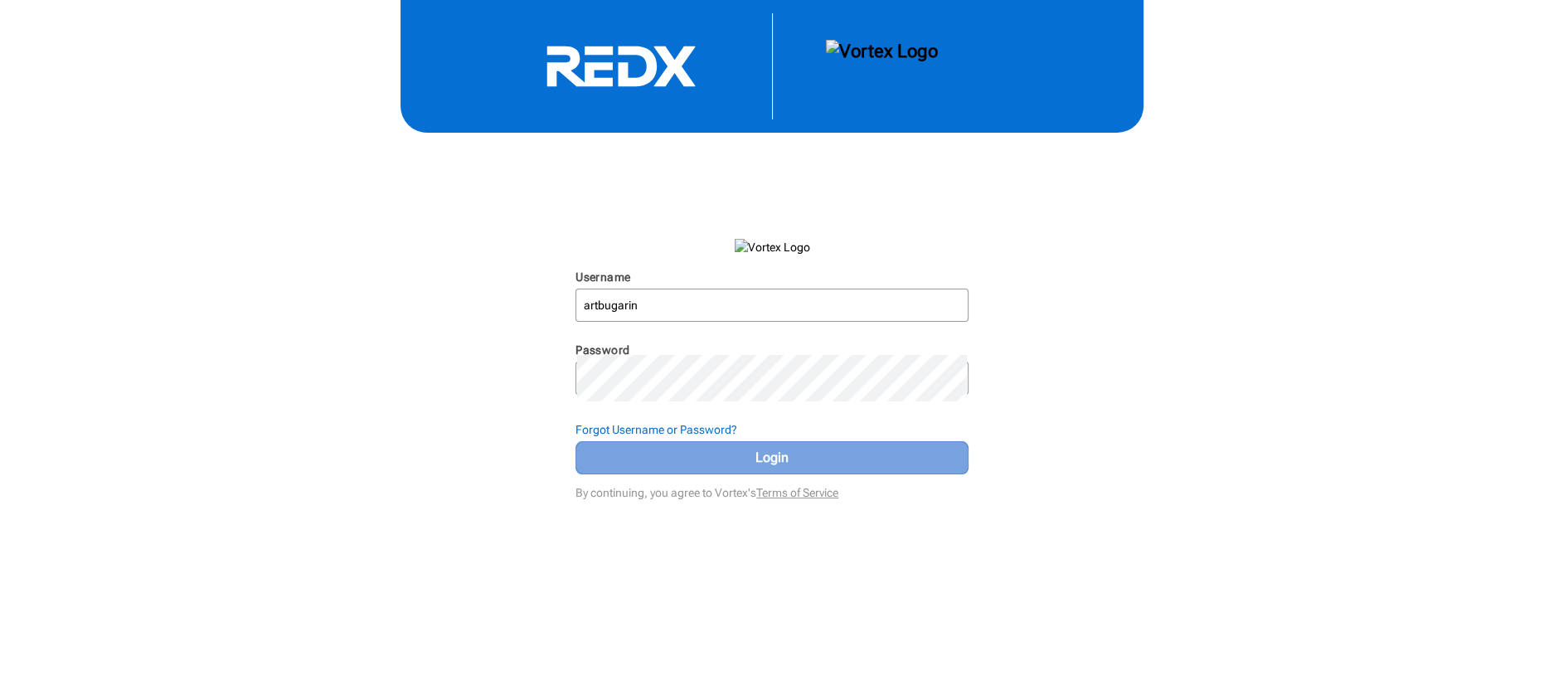
click at [687, 468] on span "Login" at bounding box center [772, 458] width 352 height 20
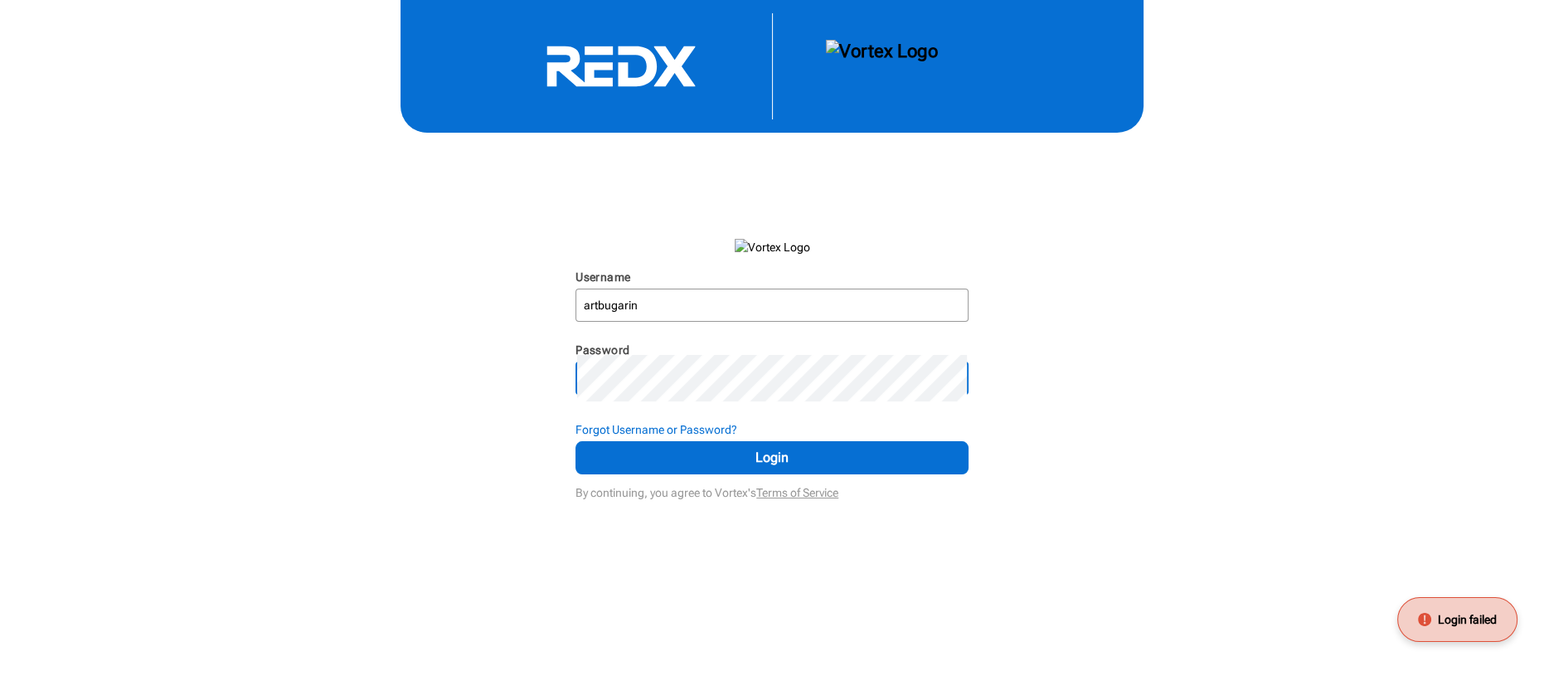
click at [459, 484] on div "Username artbugarin N/A Password N/A Forgot Username or Password? Login By cont…" at bounding box center [772, 252] width 1544 height 504
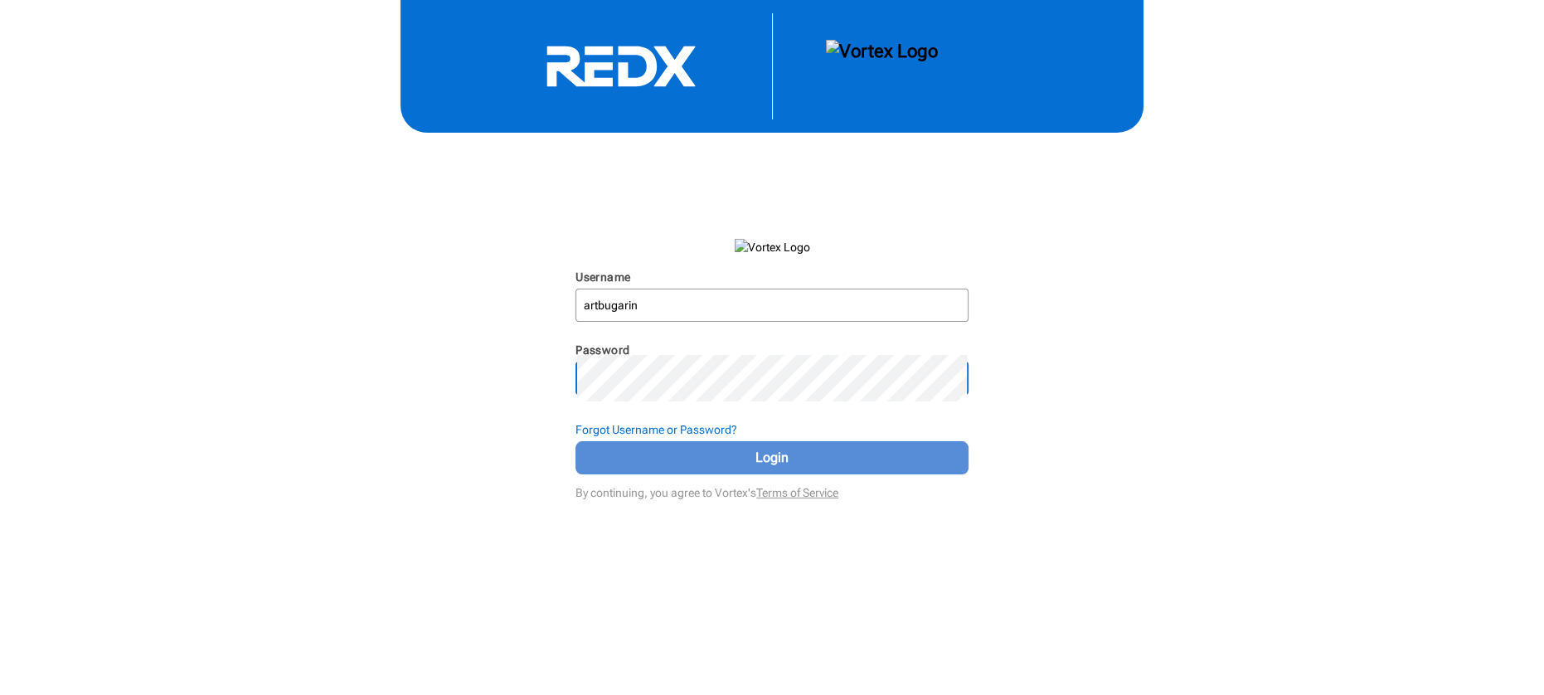
click at [696, 468] on span "Login" at bounding box center [772, 458] width 352 height 20
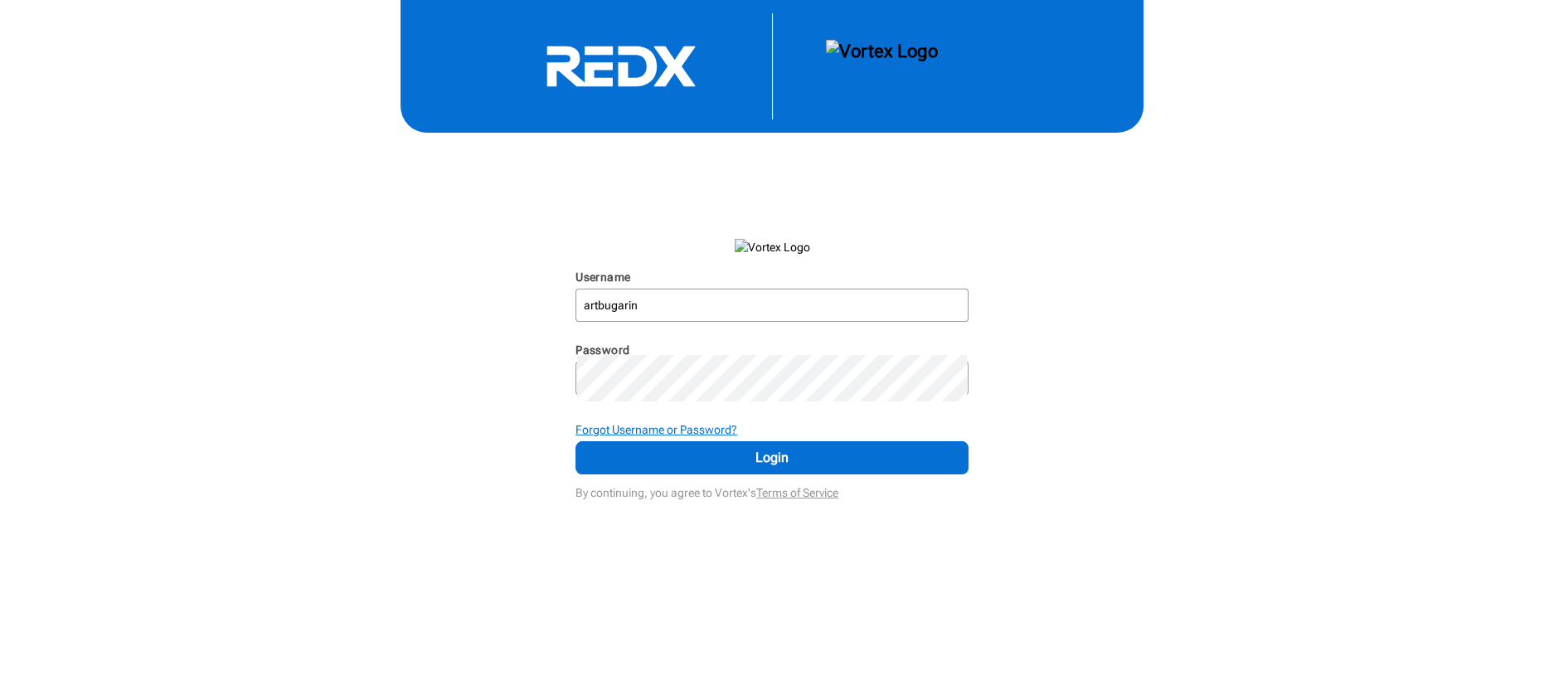
click at [737, 436] on strong "Forgot Username or Password?" at bounding box center [656, 429] width 162 height 13
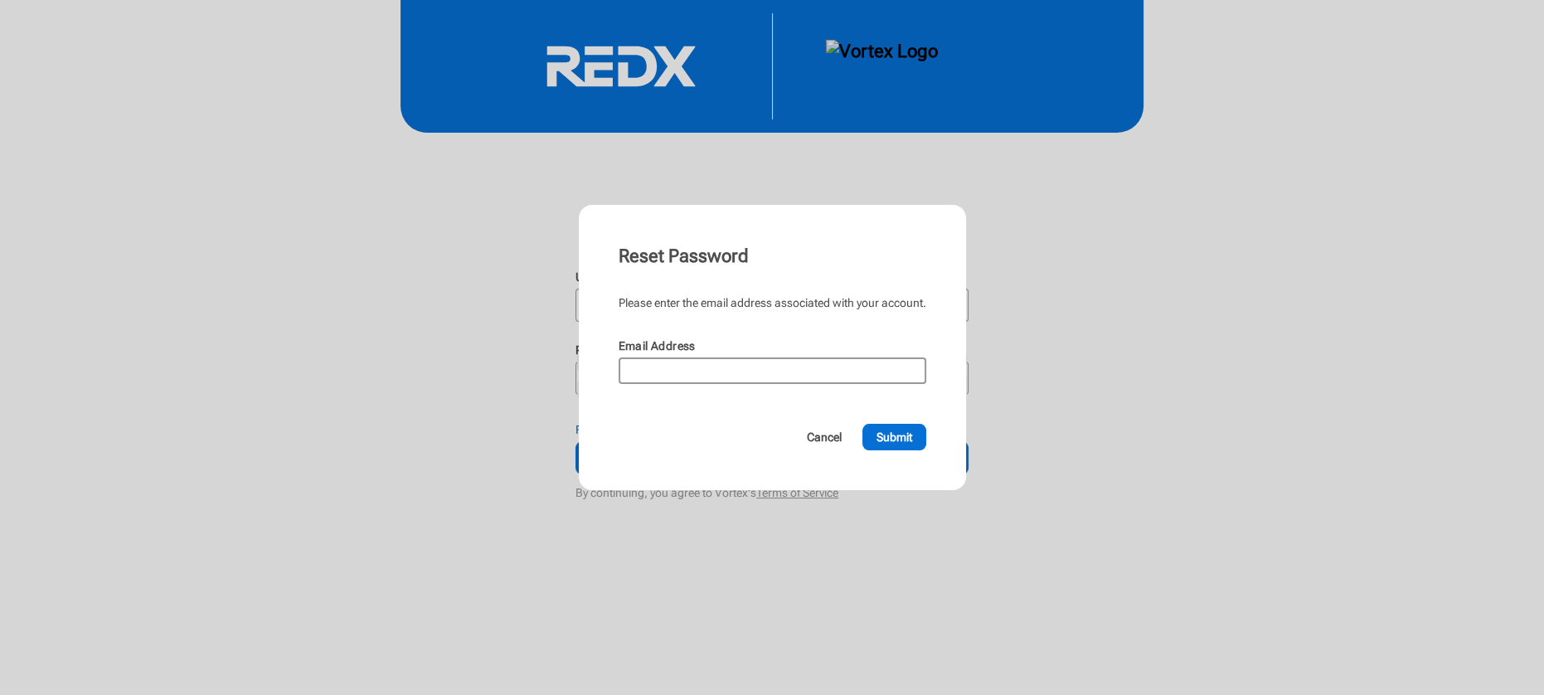
click at [641, 382] on input "Email Address" at bounding box center [772, 370] width 304 height 23
paste input "art@bugarinhometeam.com"
type input "art@bugarinhometeam.com"
click at [912, 445] on span "Submit" at bounding box center [894, 437] width 36 height 17
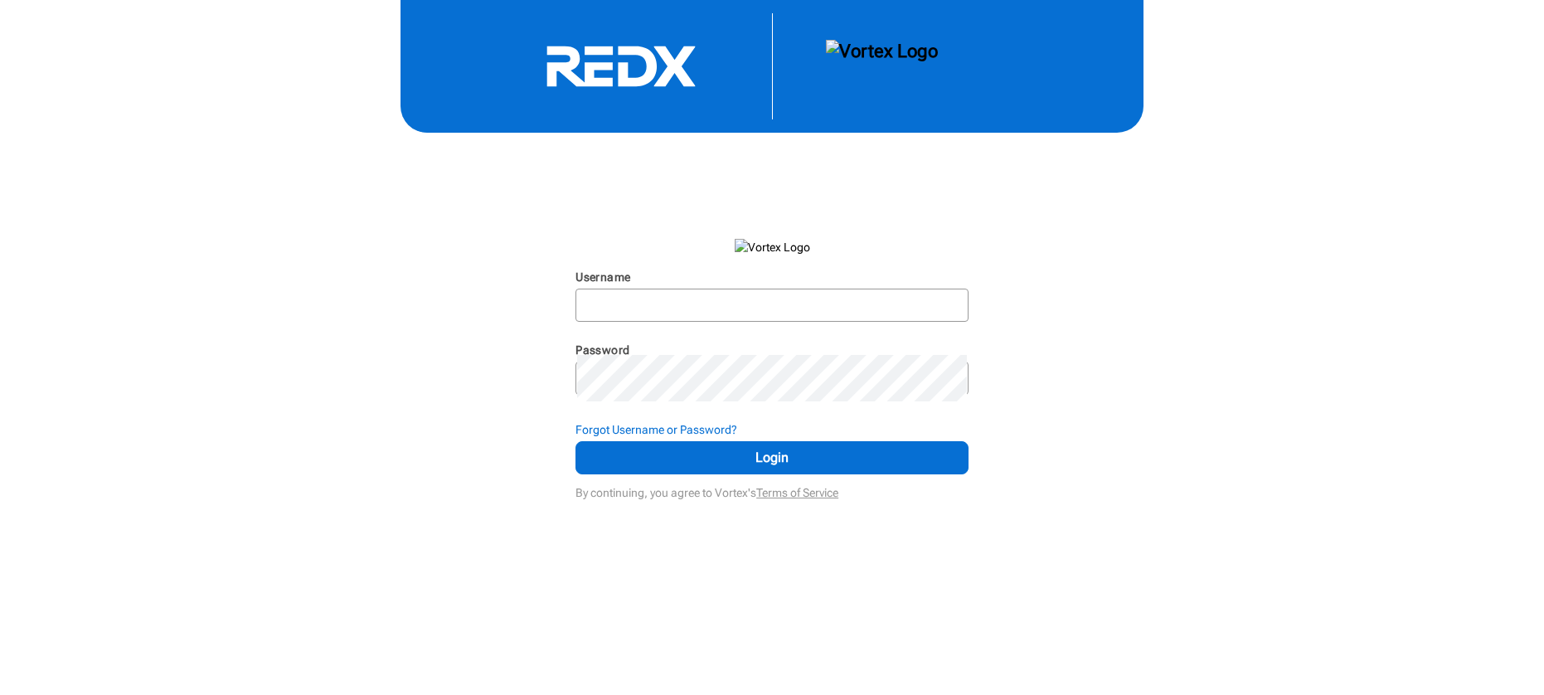
scroll to position [61, 0]
type input "artbugarin"
click at [1265, 434] on div "Username artbugarin N/A Password N/A Forgot Username or Password? Login By cont…" at bounding box center [772, 252] width 1544 height 504
click at [737, 436] on strong "Forgot Username or Password?" at bounding box center [656, 429] width 162 height 13
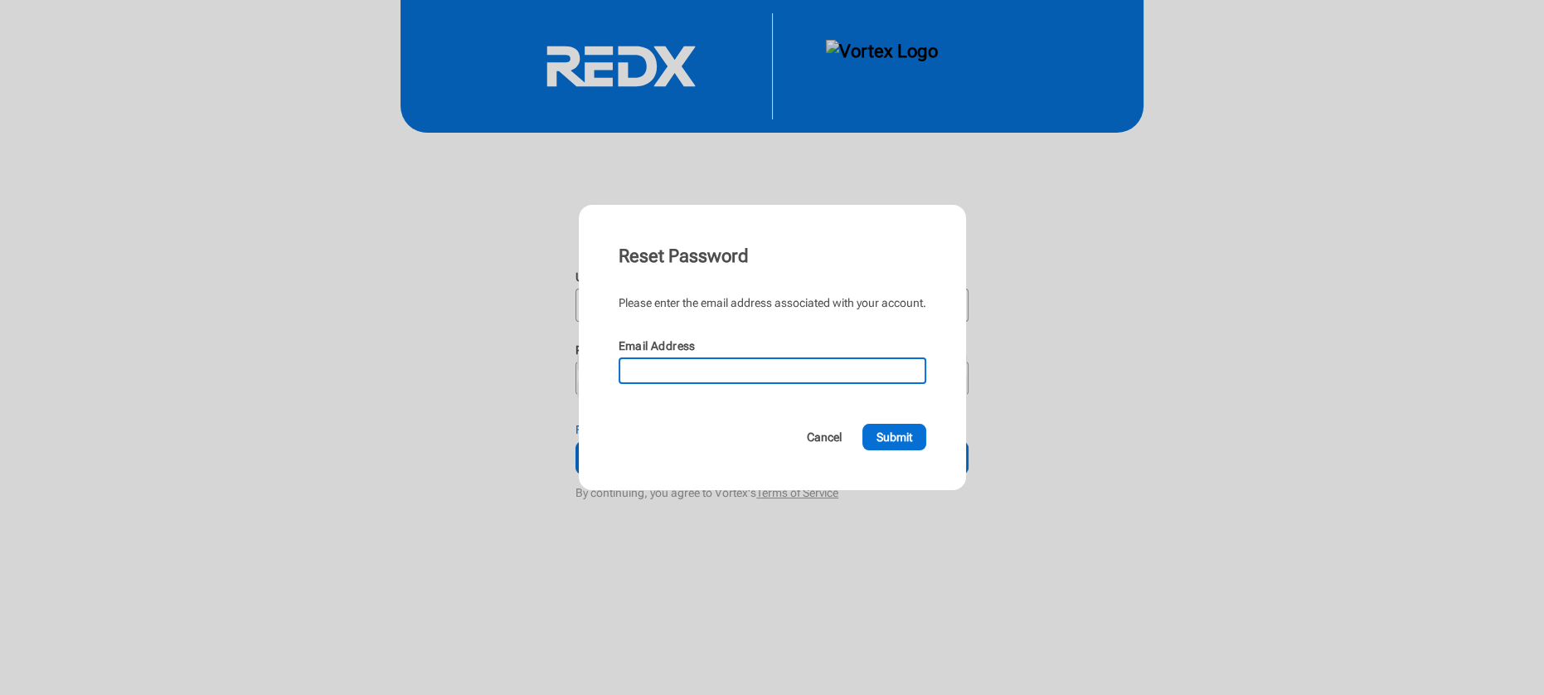
click at [641, 382] on input "Email Address" at bounding box center [772, 370] width 304 height 23
paste input "[EMAIL_ADDRESS][DOMAIN_NAME]"
type input "[EMAIL_ADDRESS][DOMAIN_NAME]"
click at [912, 445] on span "Submit" at bounding box center [894, 437] width 36 height 17
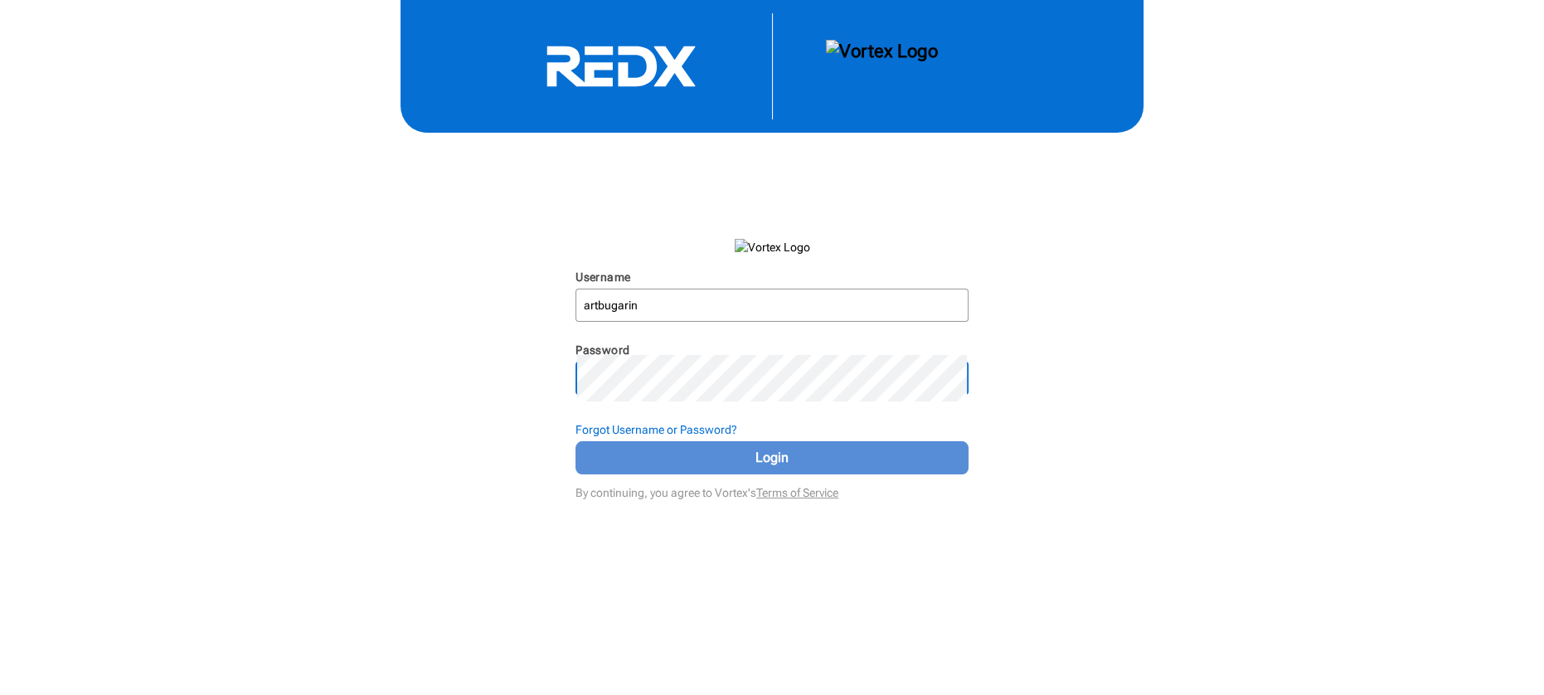
click at [891, 468] on span "Login" at bounding box center [772, 458] width 352 height 20
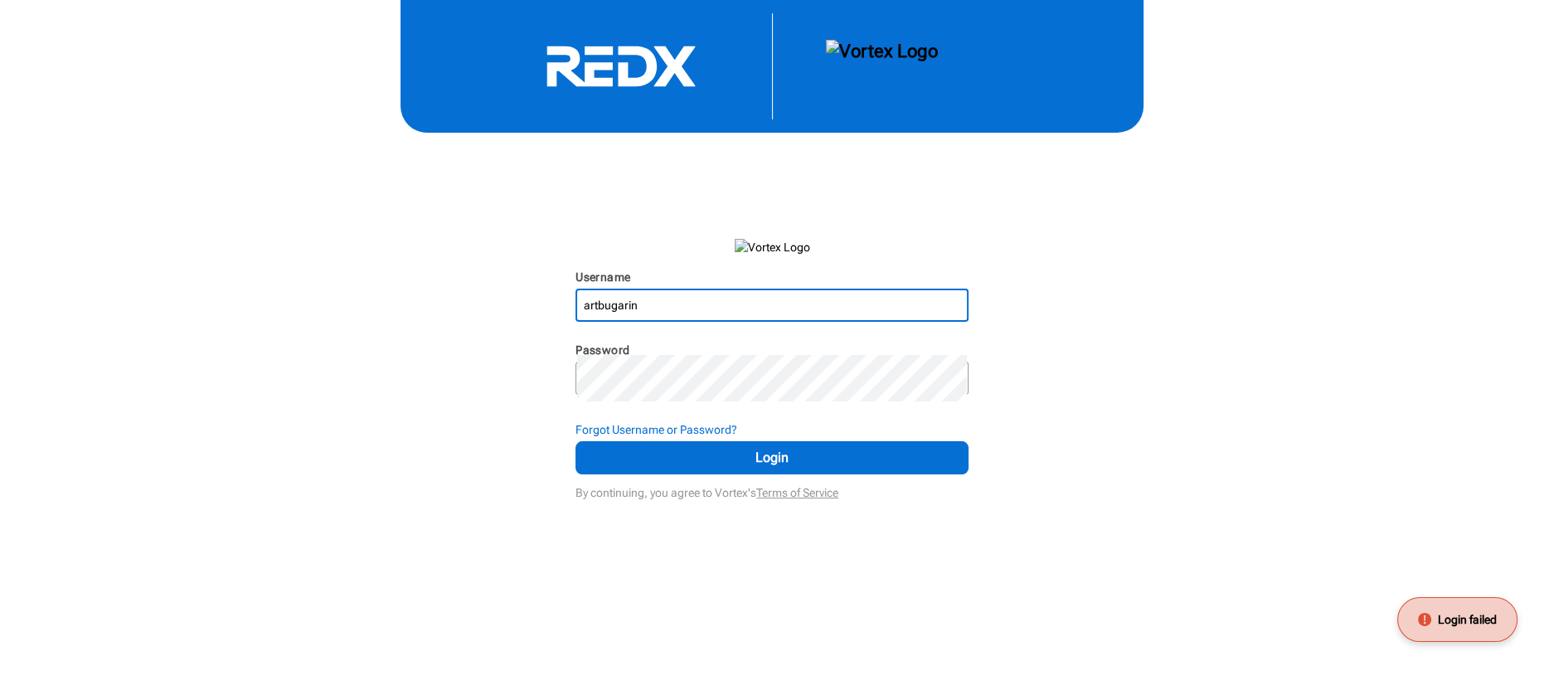
drag, startPoint x: 691, startPoint y: 405, endPoint x: 405, endPoint y: 384, distance: 286.0
click at [405, 384] on div "Username artbugarin N/A Password N/A Forgot Username or Password? Login By cont…" at bounding box center [772, 252] width 1544 height 504
type input "abugarin"
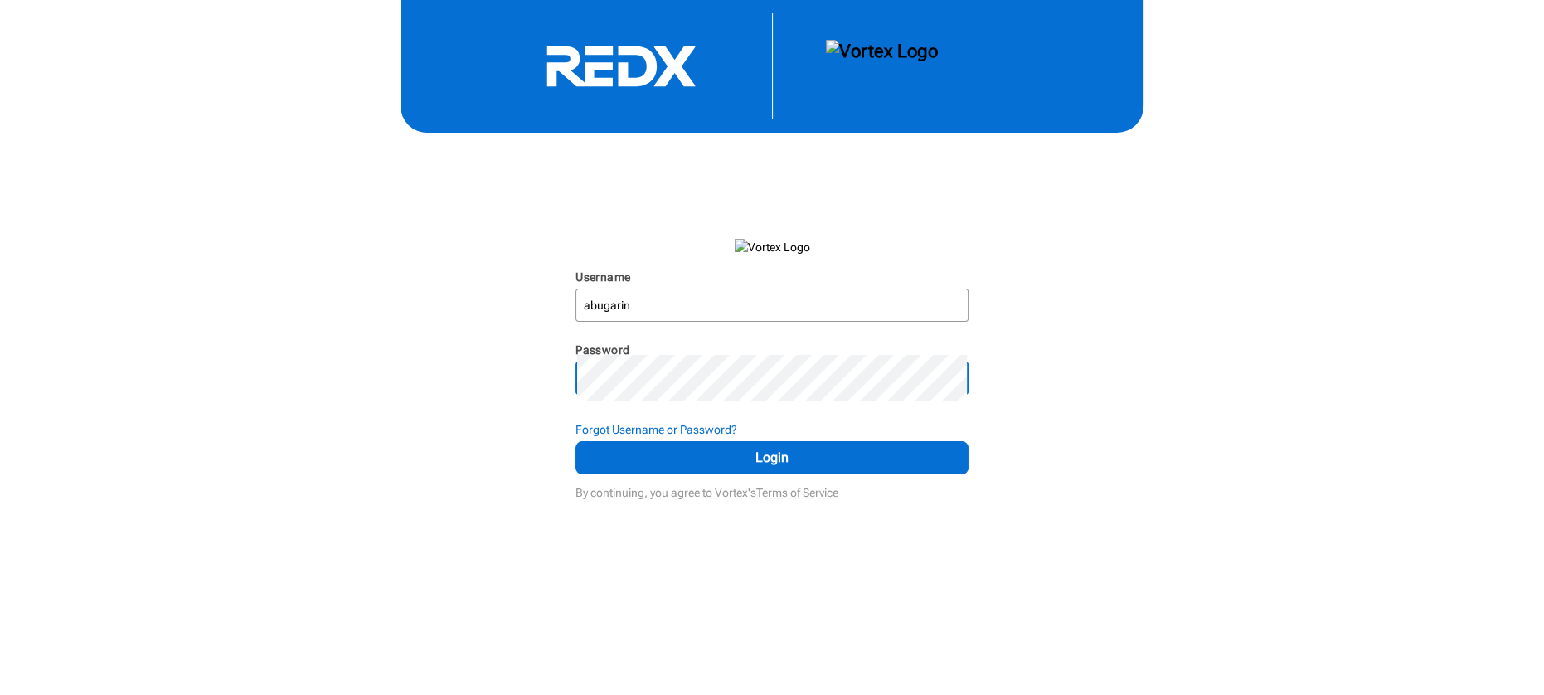
click at [575, 441] on button "Login" at bounding box center [771, 457] width 393 height 33
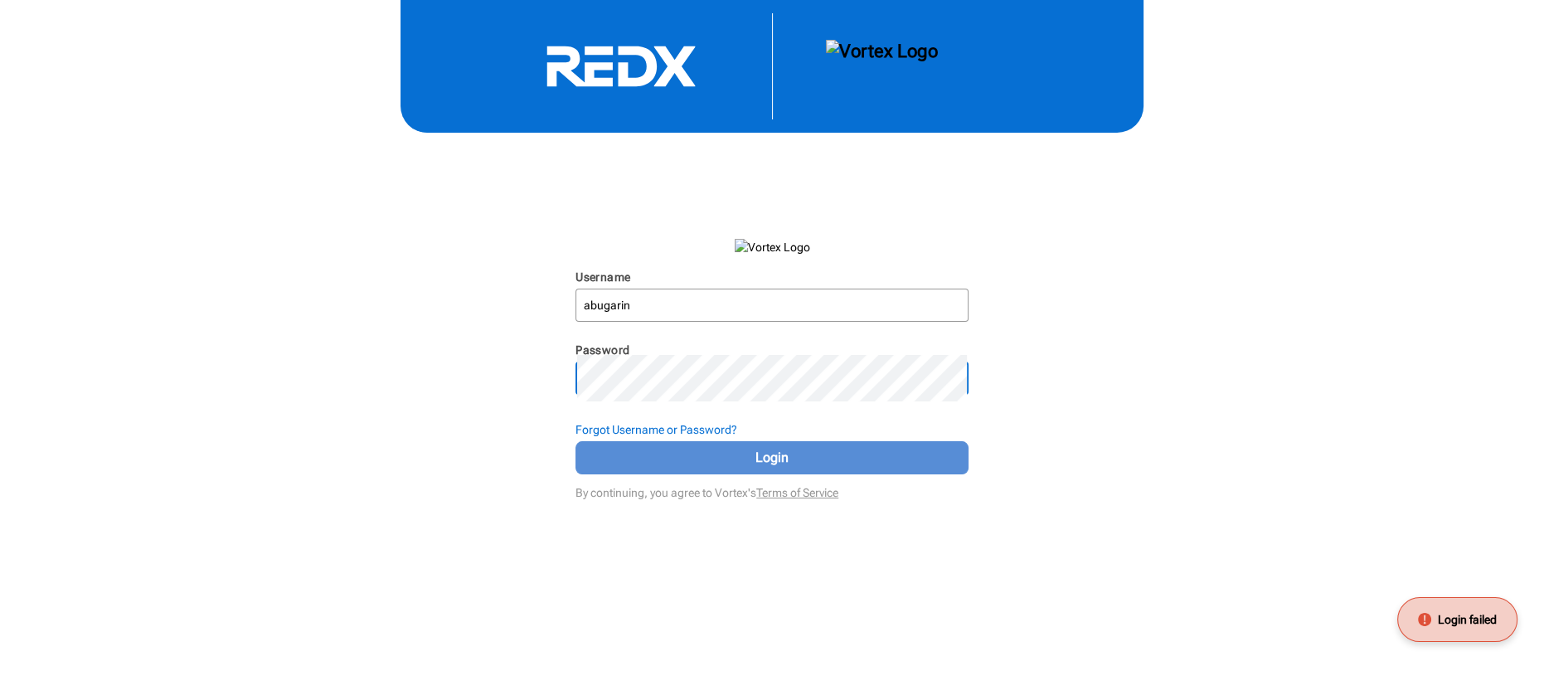
click at [892, 468] on span "Login" at bounding box center [772, 458] width 352 height 20
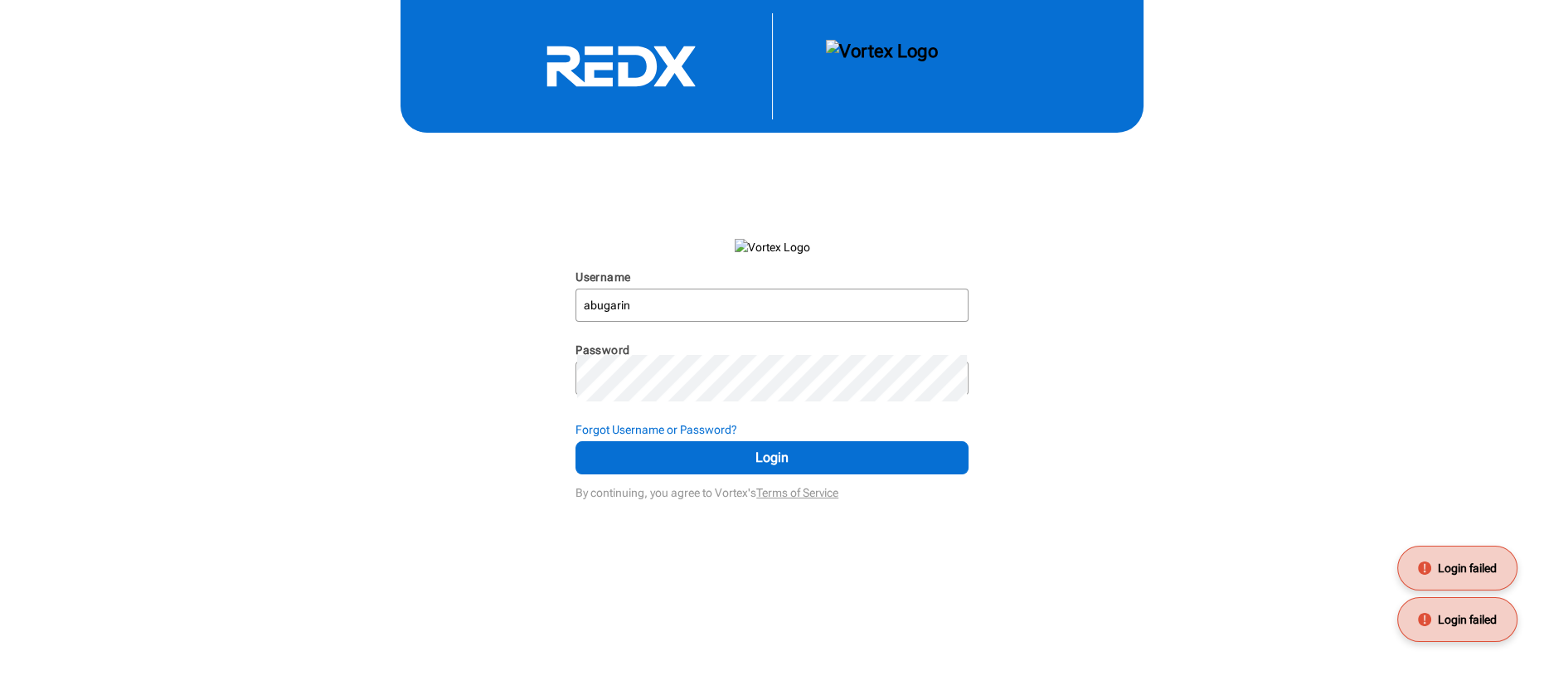
scroll to position [0, 0]
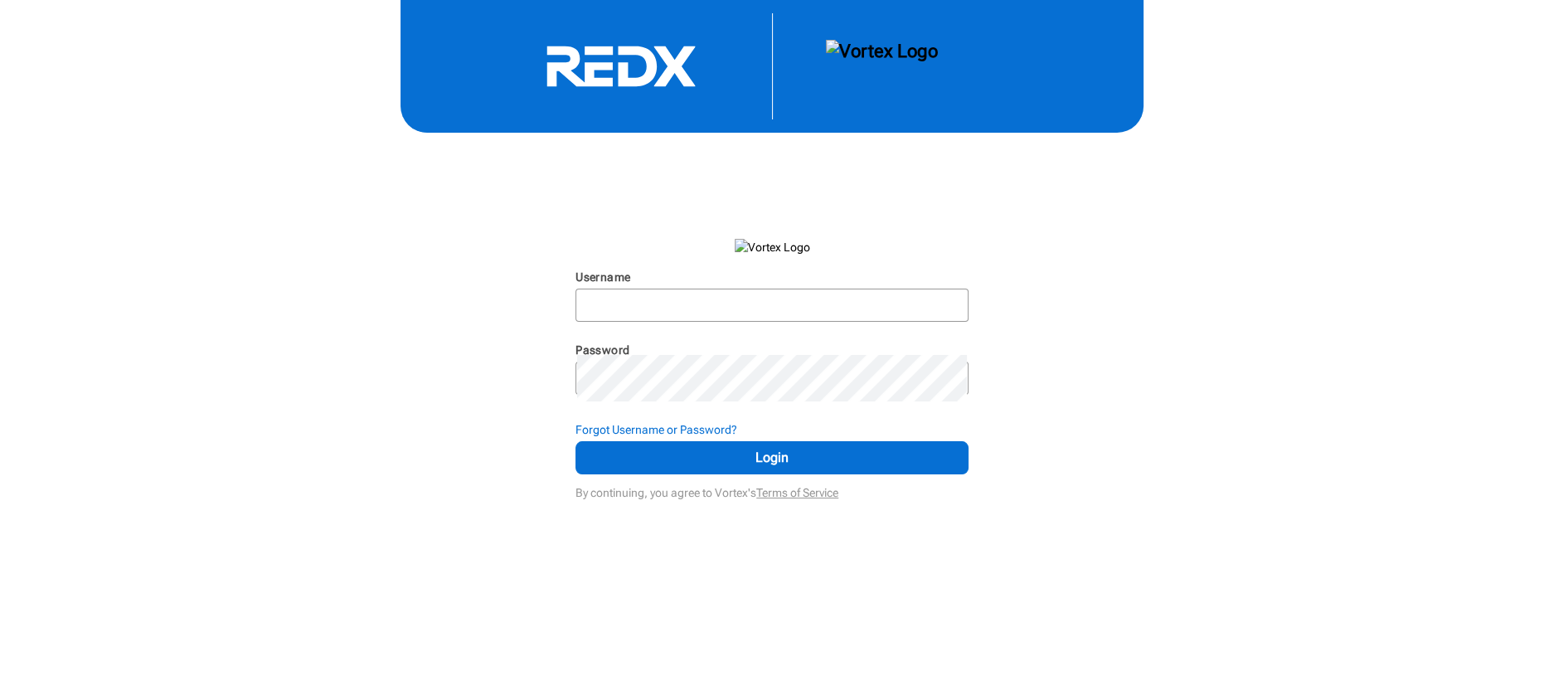
click at [1149, 473] on div "Username N/A Password N/A Forgot Username or Password? Login By continuing, you…" at bounding box center [772, 252] width 1544 height 504
click at [737, 436] on strong "Forgot Username or Password?" at bounding box center [656, 429] width 162 height 13
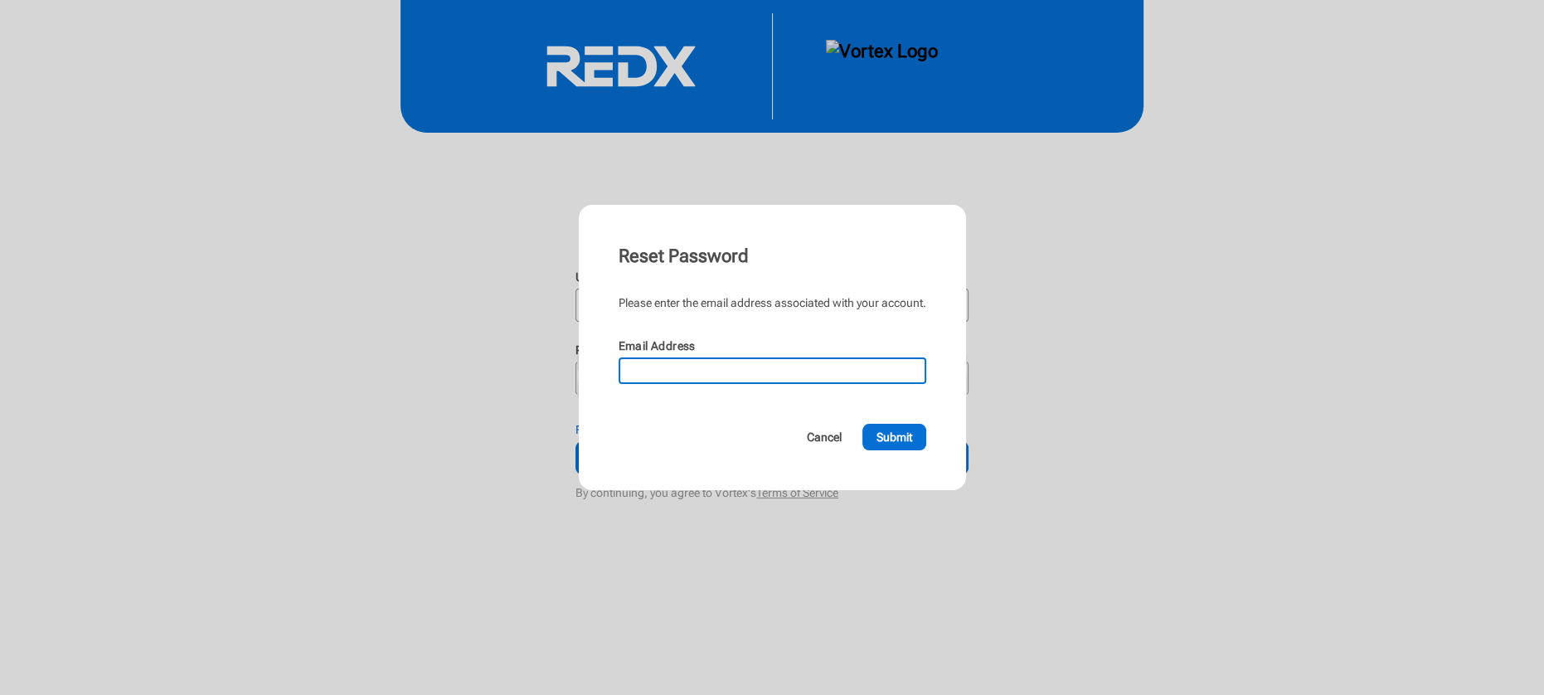
click at [678, 380] on input "Email Address" at bounding box center [772, 370] width 304 height 23
paste input "[EMAIL_ADDRESS][DOMAIN_NAME]"
type input "[EMAIL_ADDRESS][DOMAIN_NAME]"
click at [1345, 514] on div at bounding box center [772, 347] width 1544 height 695
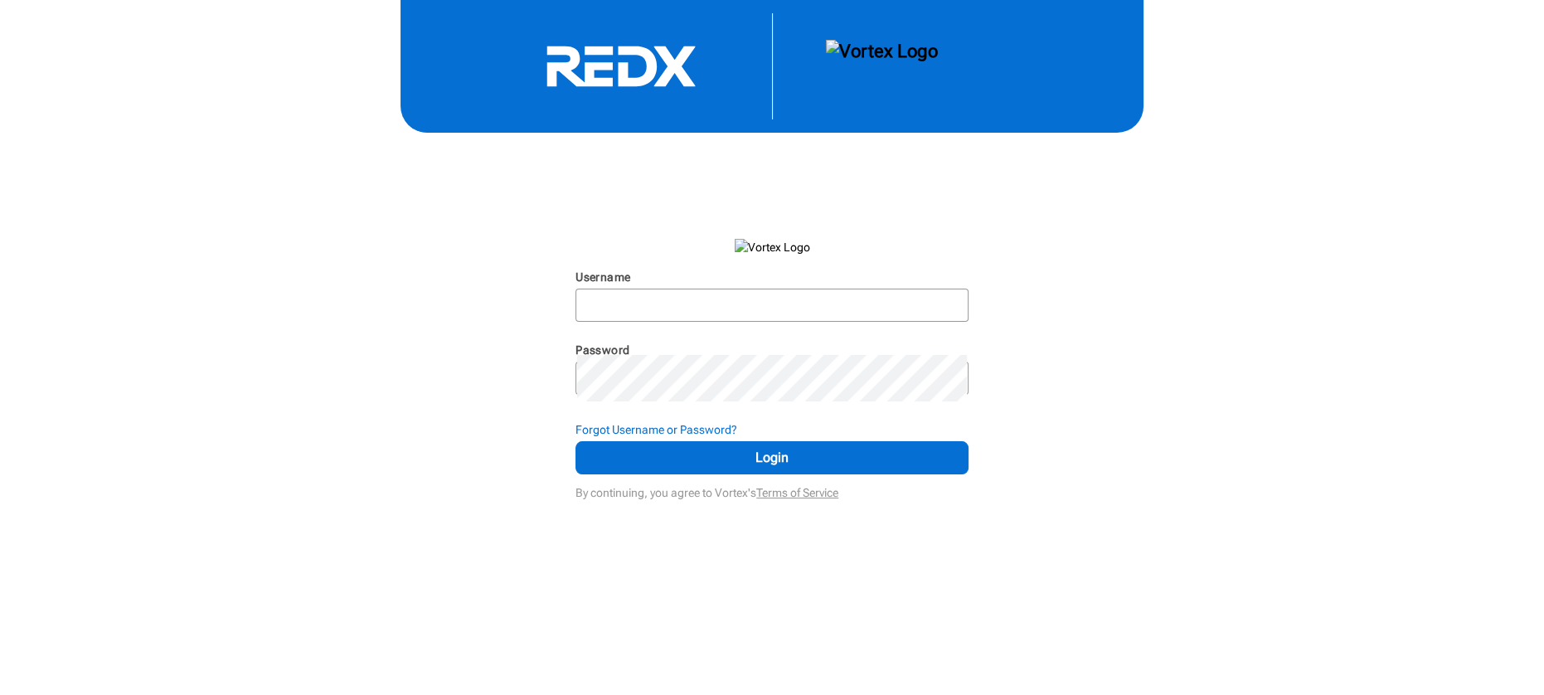
scroll to position [61, 0]
click at [737, 436] on strong "Forgot Username or Password?" at bounding box center [656, 429] width 162 height 13
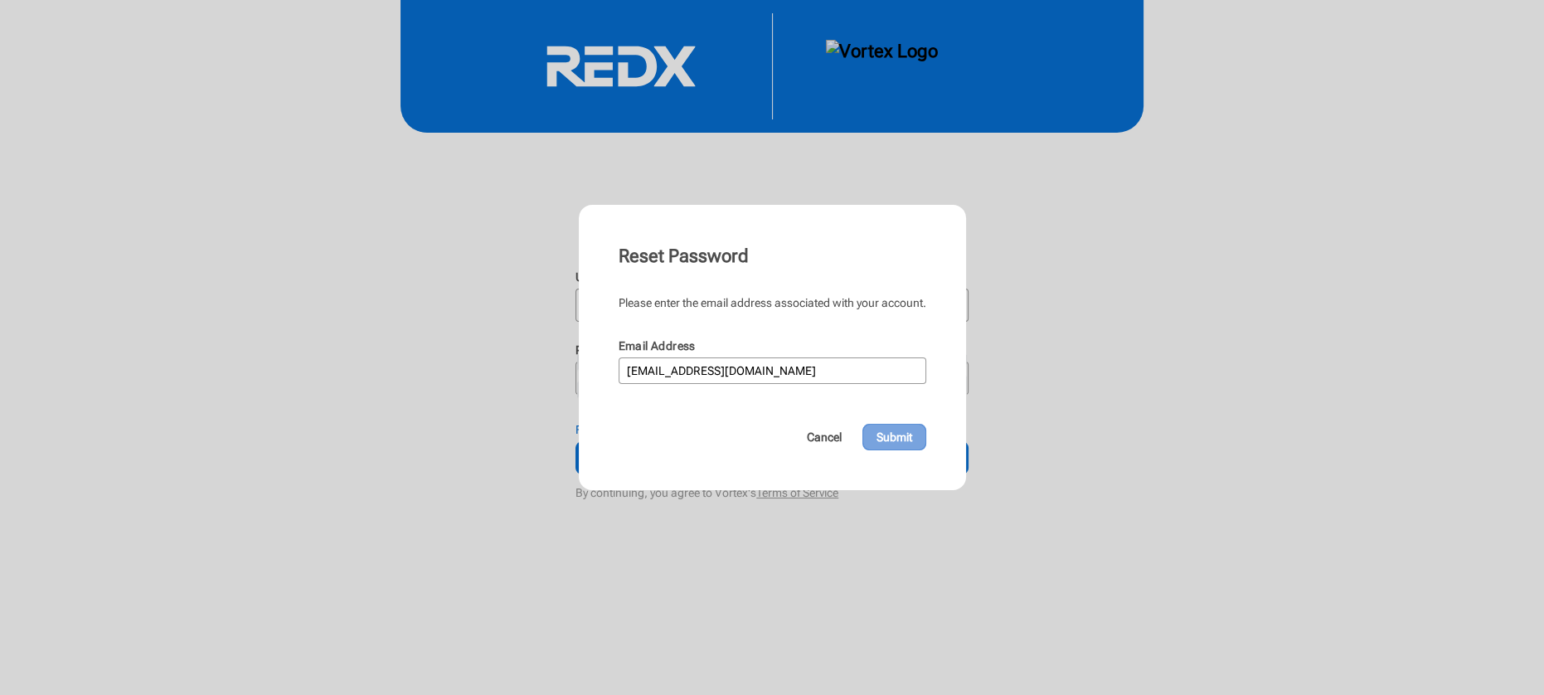
click at [912, 445] on span "Submit" at bounding box center [894, 437] width 36 height 17
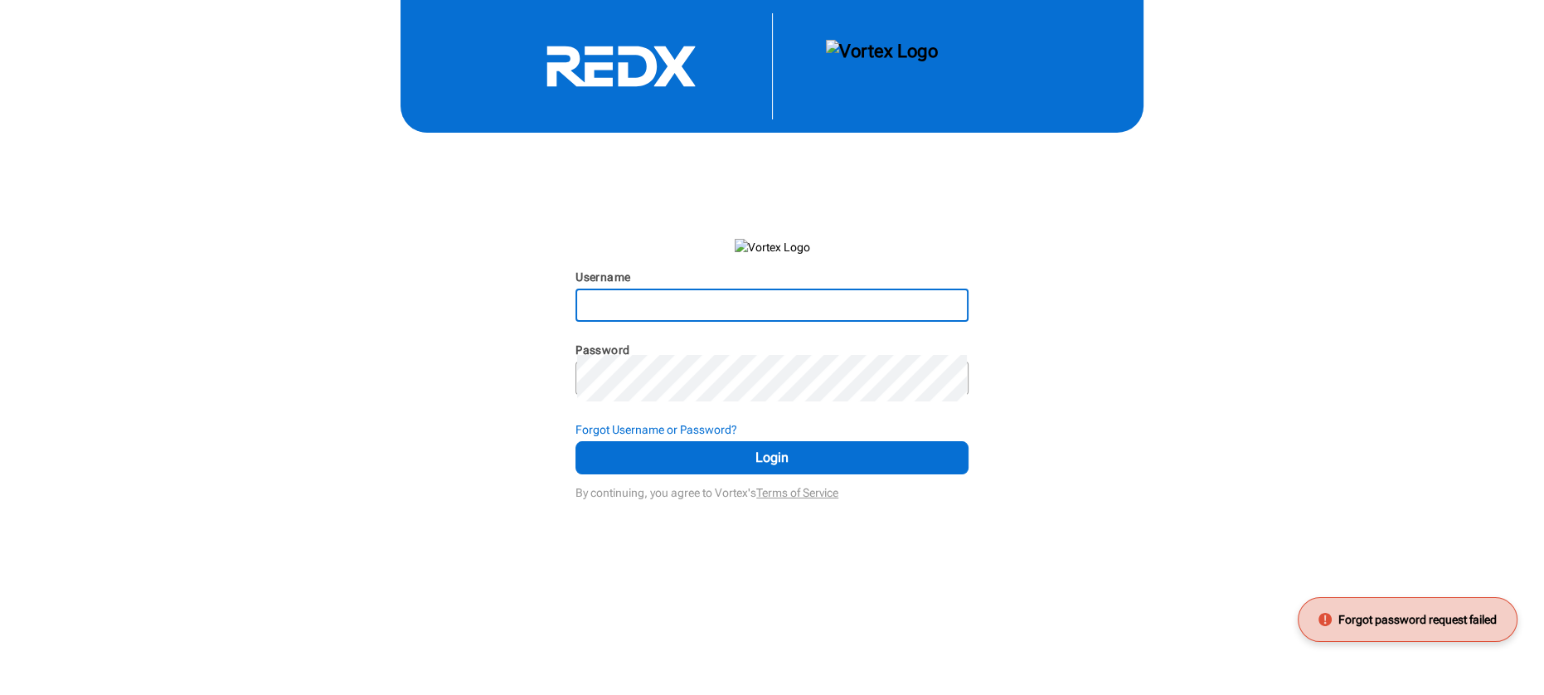
click at [694, 320] on input "Username" at bounding box center [772, 305] width 390 height 30
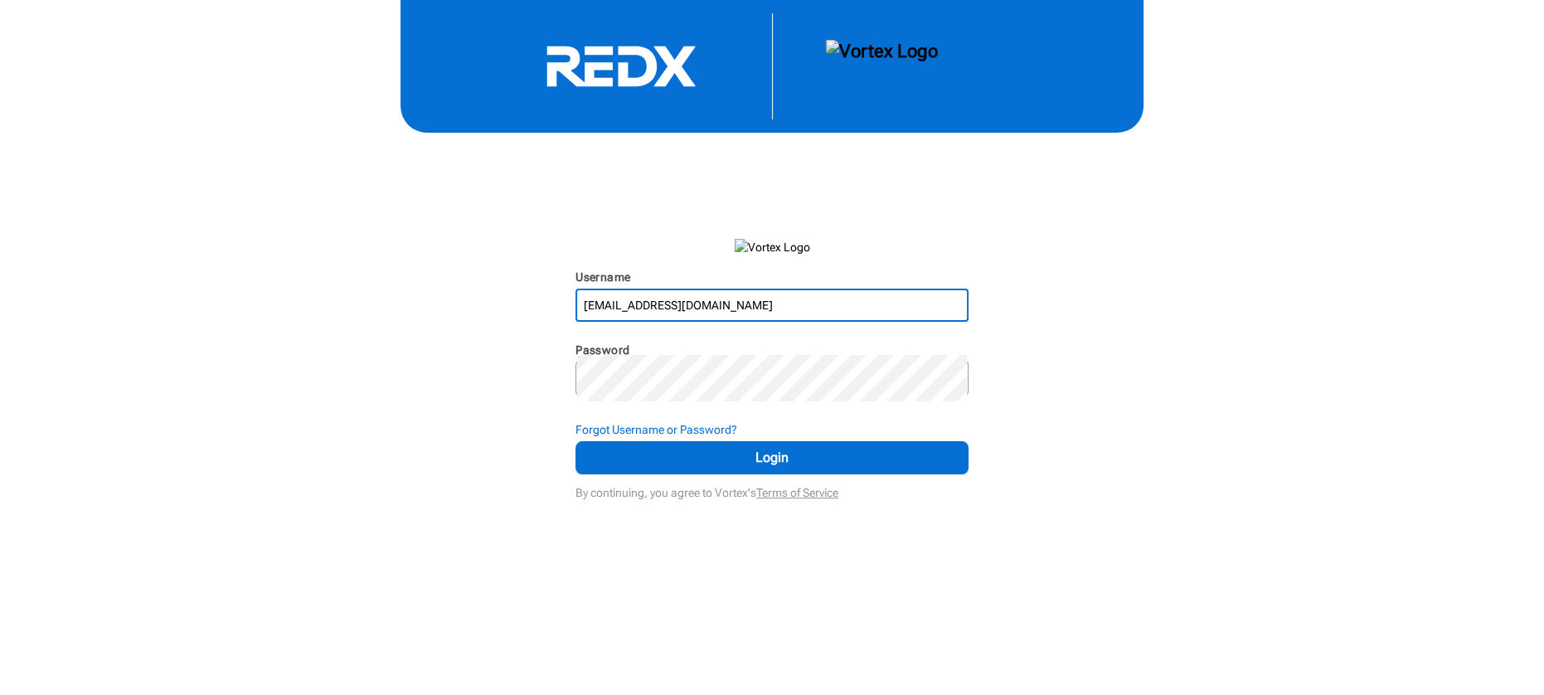
type input "art@modbyarturo.com"
drag, startPoint x: 796, startPoint y: 396, endPoint x: 308, endPoint y: 378, distance: 488.7
click at [308, 378] on div "Username art@modbyarturo.com N/A Password N/A Forgot Username or Password? Logi…" at bounding box center [772, 252] width 1544 height 504
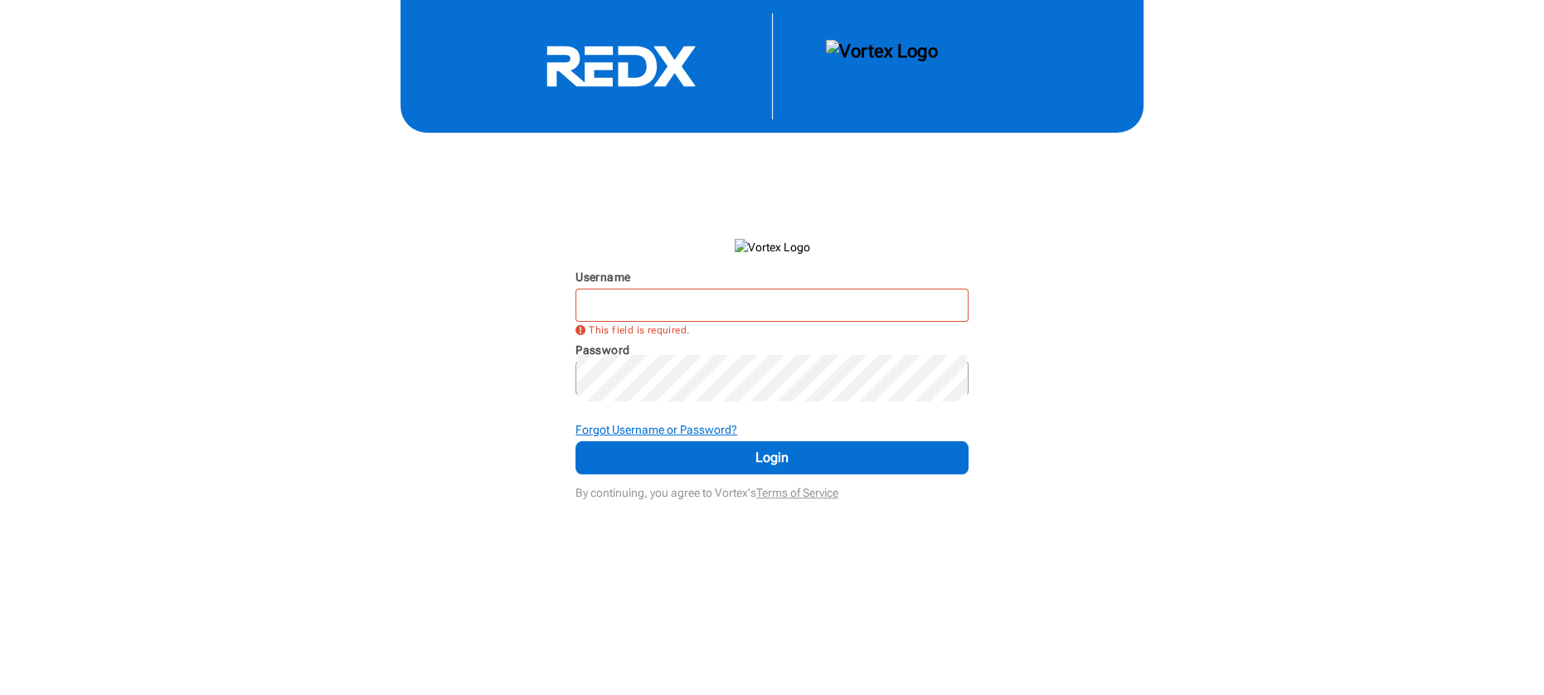
click at [697, 436] on strong "Forgot Username or Password?" at bounding box center [656, 429] width 162 height 13
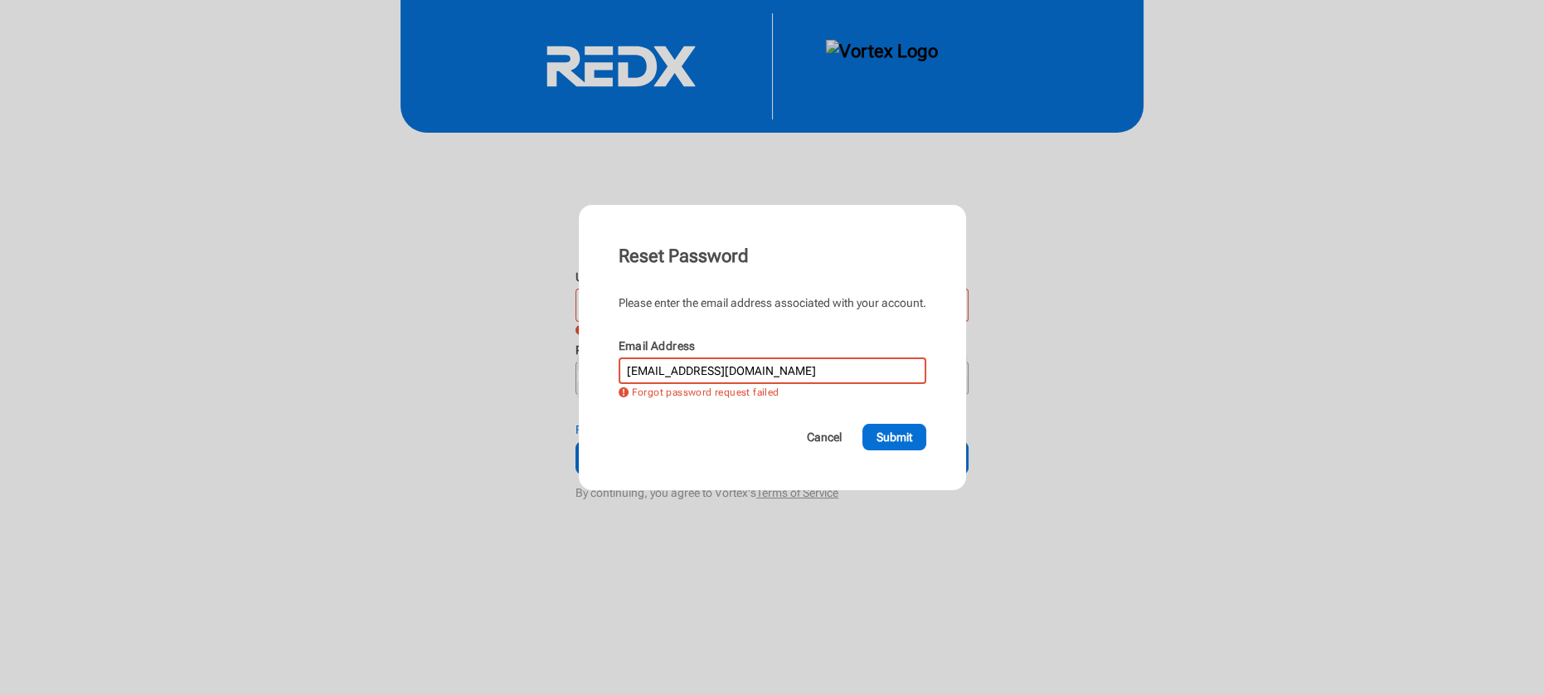
scroll to position [55, 0]
drag, startPoint x: 788, startPoint y: 386, endPoint x: 591, endPoint y: 376, distance: 196.8
click at [620, 376] on input "[EMAIL_ADDRESS][DOMAIN_NAME]" at bounding box center [772, 370] width 304 height 23
type input "art@modbyarturo.com"
click at [912, 445] on span "Submit" at bounding box center [894, 437] width 36 height 17
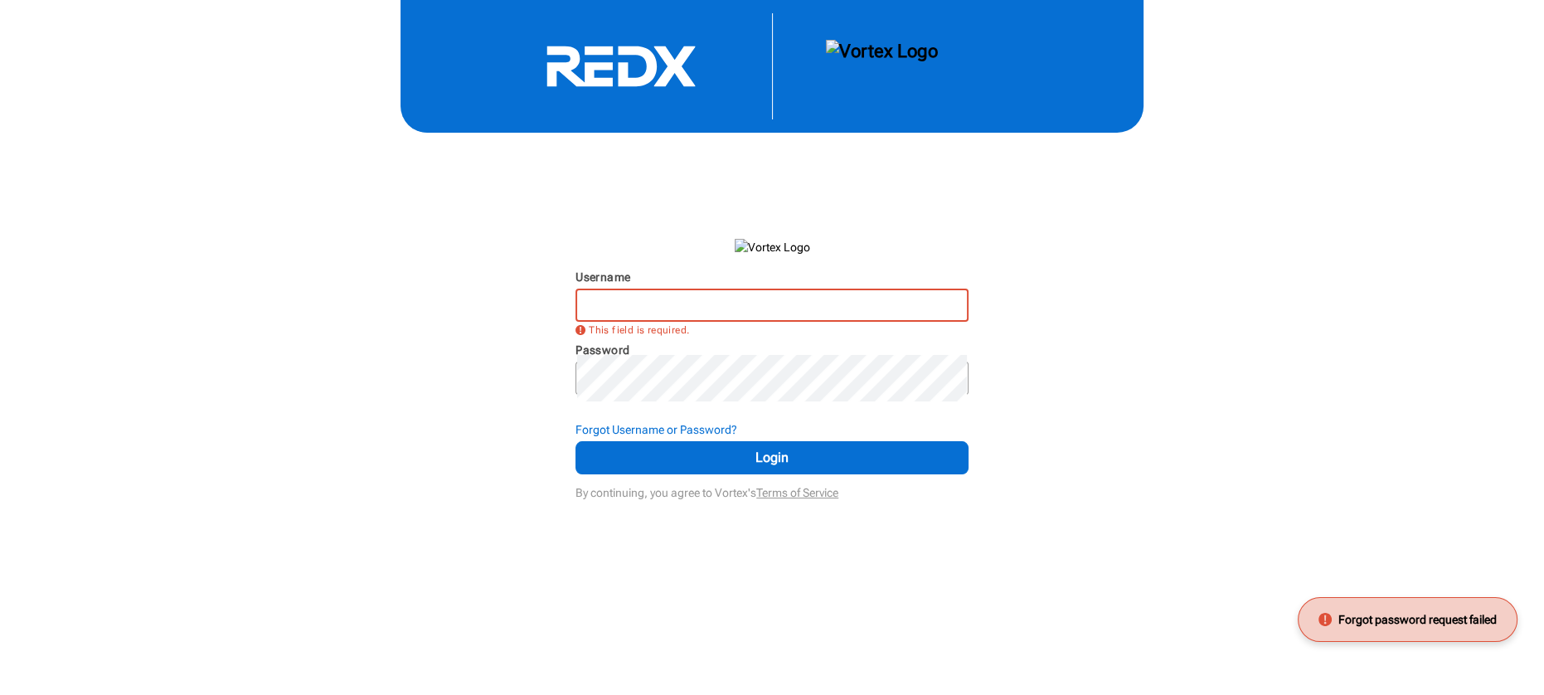
click at [701, 320] on input "Username" at bounding box center [772, 305] width 390 height 30
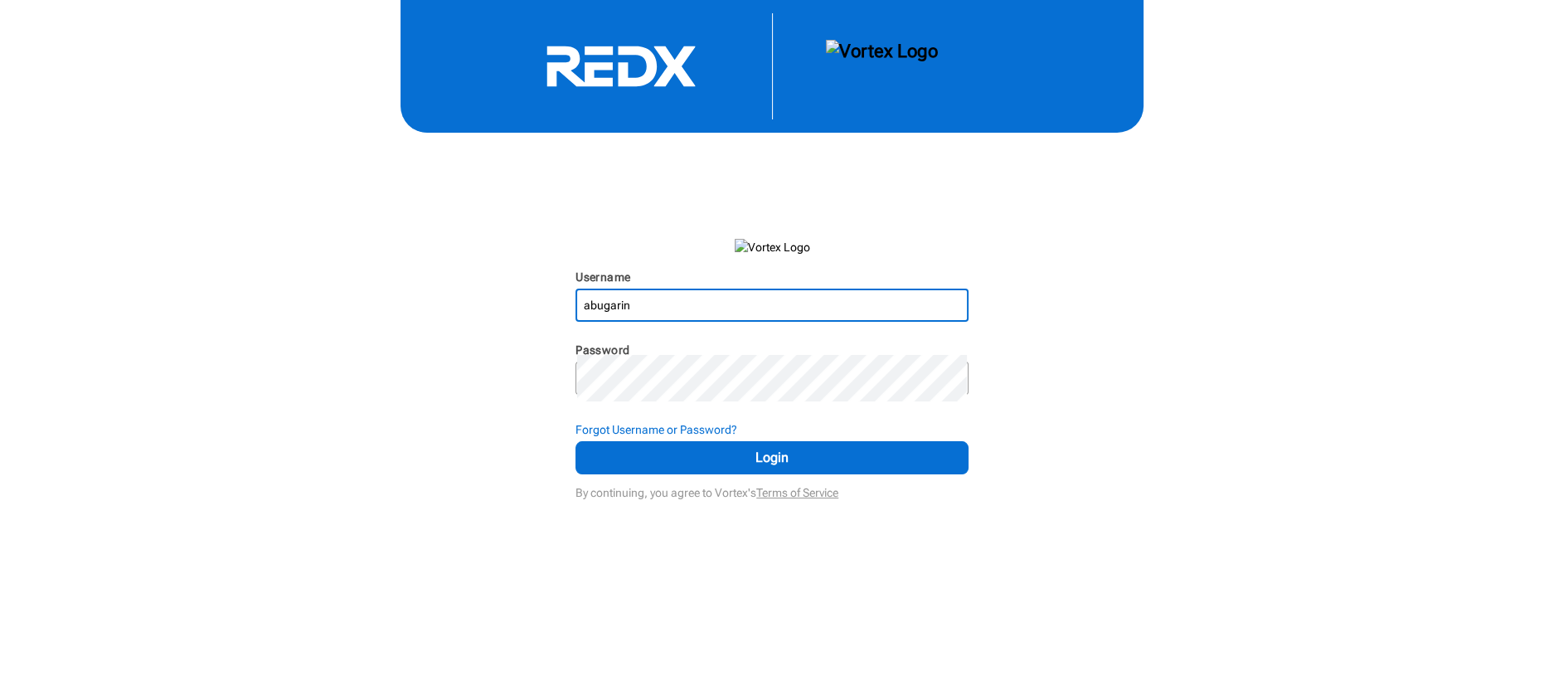
type input "abugarin"
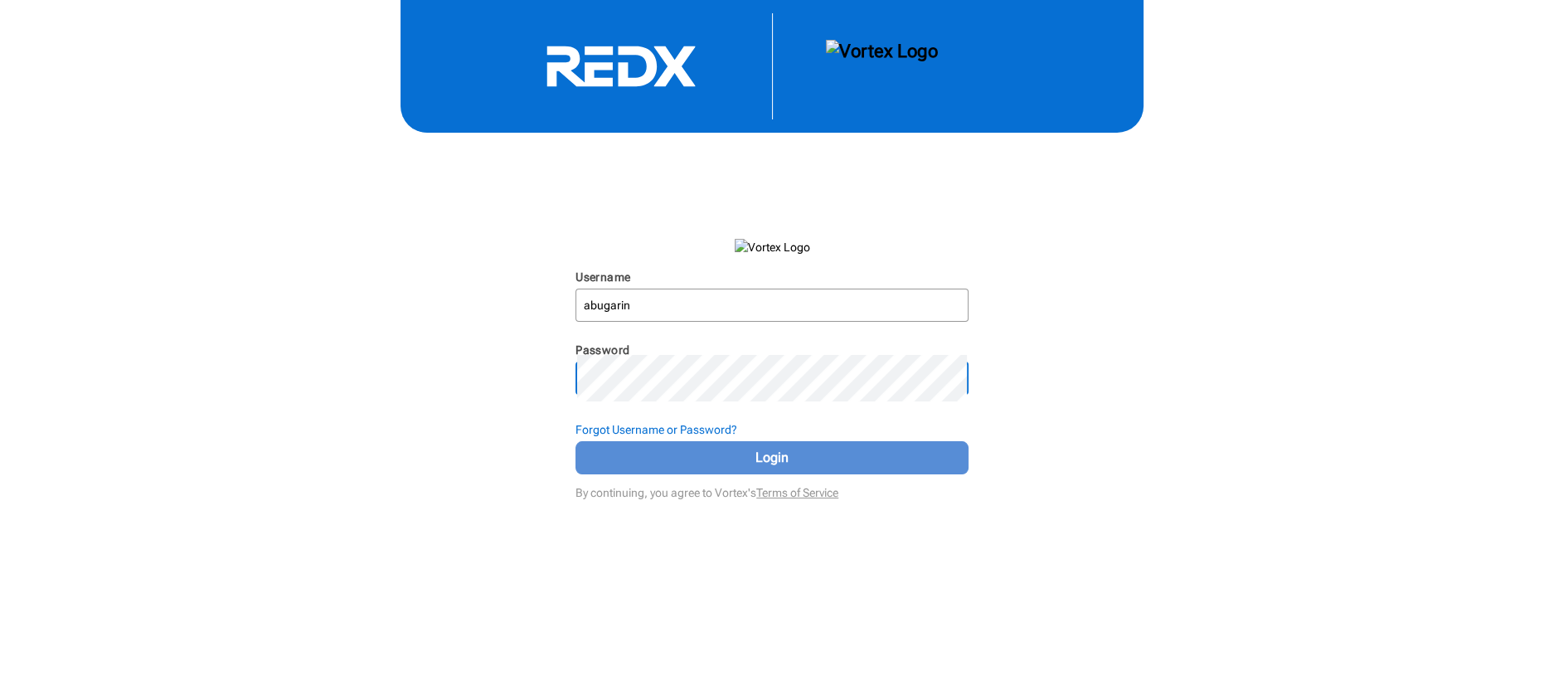
click at [826, 468] on span "Login" at bounding box center [772, 458] width 352 height 20
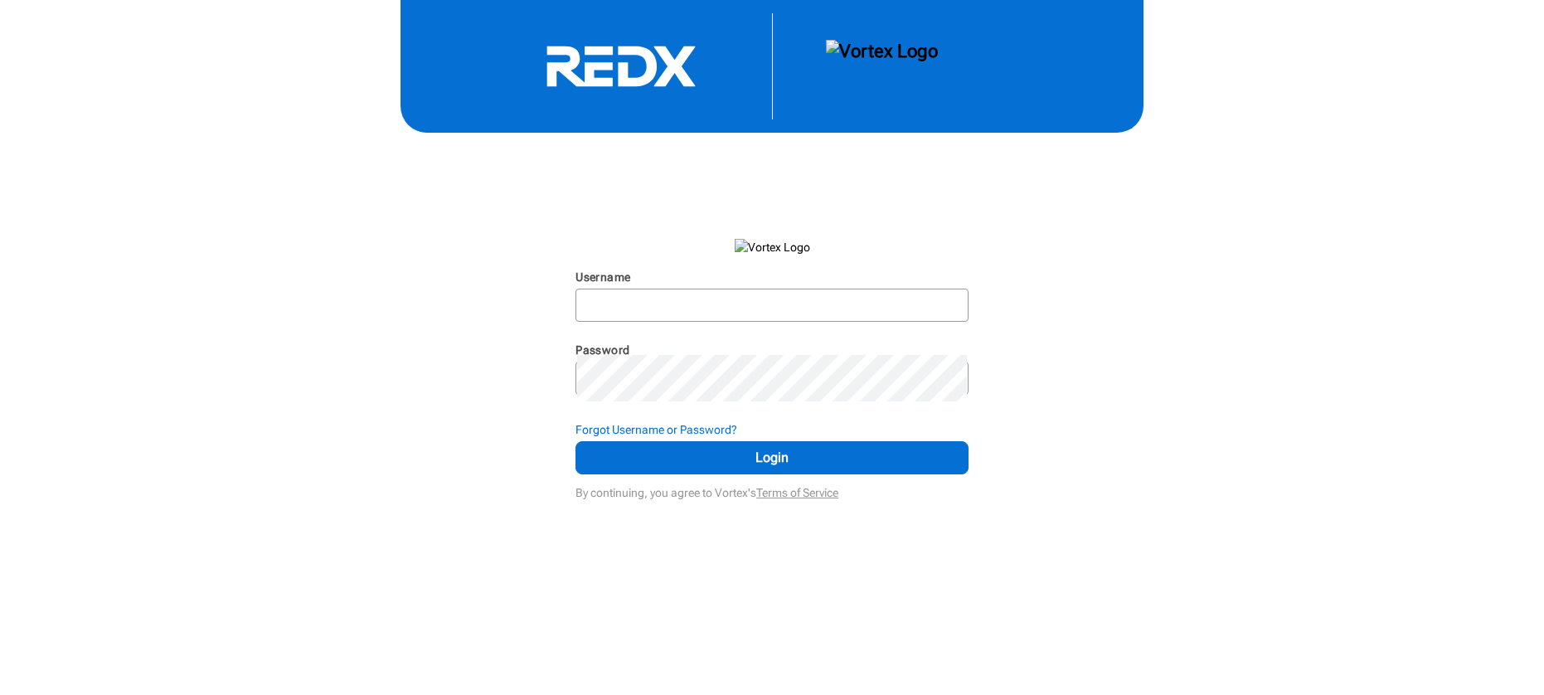
scroll to position [55, 0]
click at [1201, 435] on div "Username N/A Password N/A Forgot Username or Password? Login By continuing, you…" at bounding box center [772, 252] width 1544 height 504
click at [754, 320] on input "Username" at bounding box center [772, 305] width 390 height 30
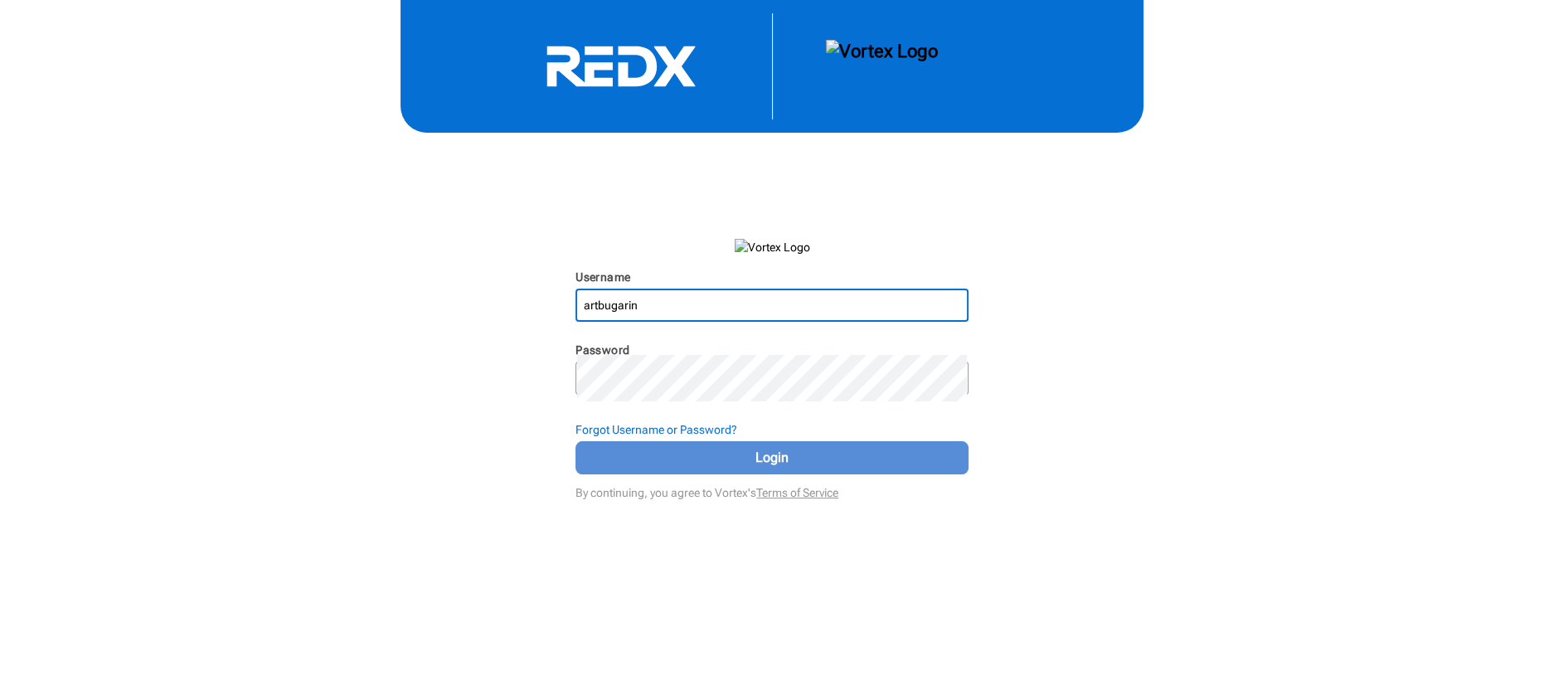
click at [794, 468] on span "Login" at bounding box center [772, 458] width 352 height 20
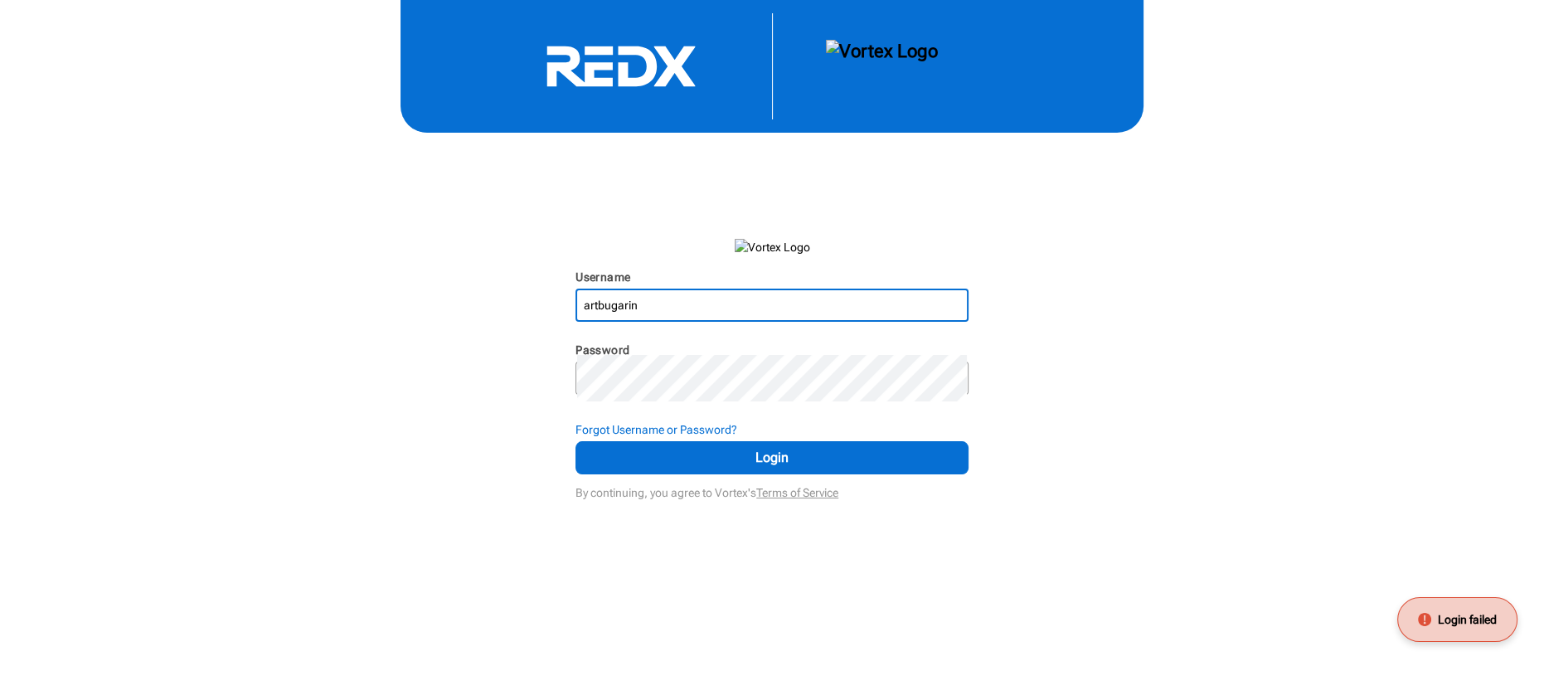
click at [726, 320] on input "artbugarin" at bounding box center [772, 305] width 390 height 30
type input "abugarin"
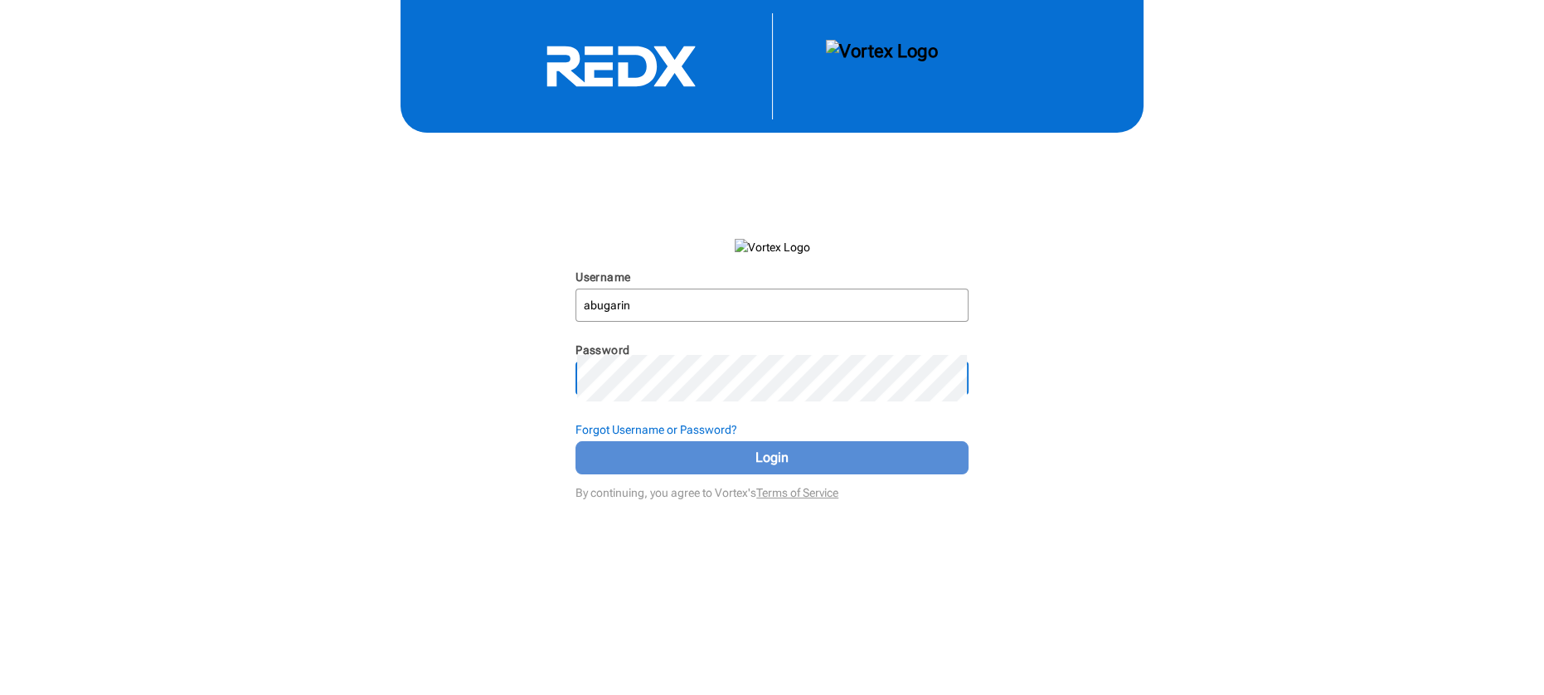
click at [767, 468] on span "Login" at bounding box center [772, 458] width 352 height 20
